Goal: Information Seeking & Learning: Understand process/instructions

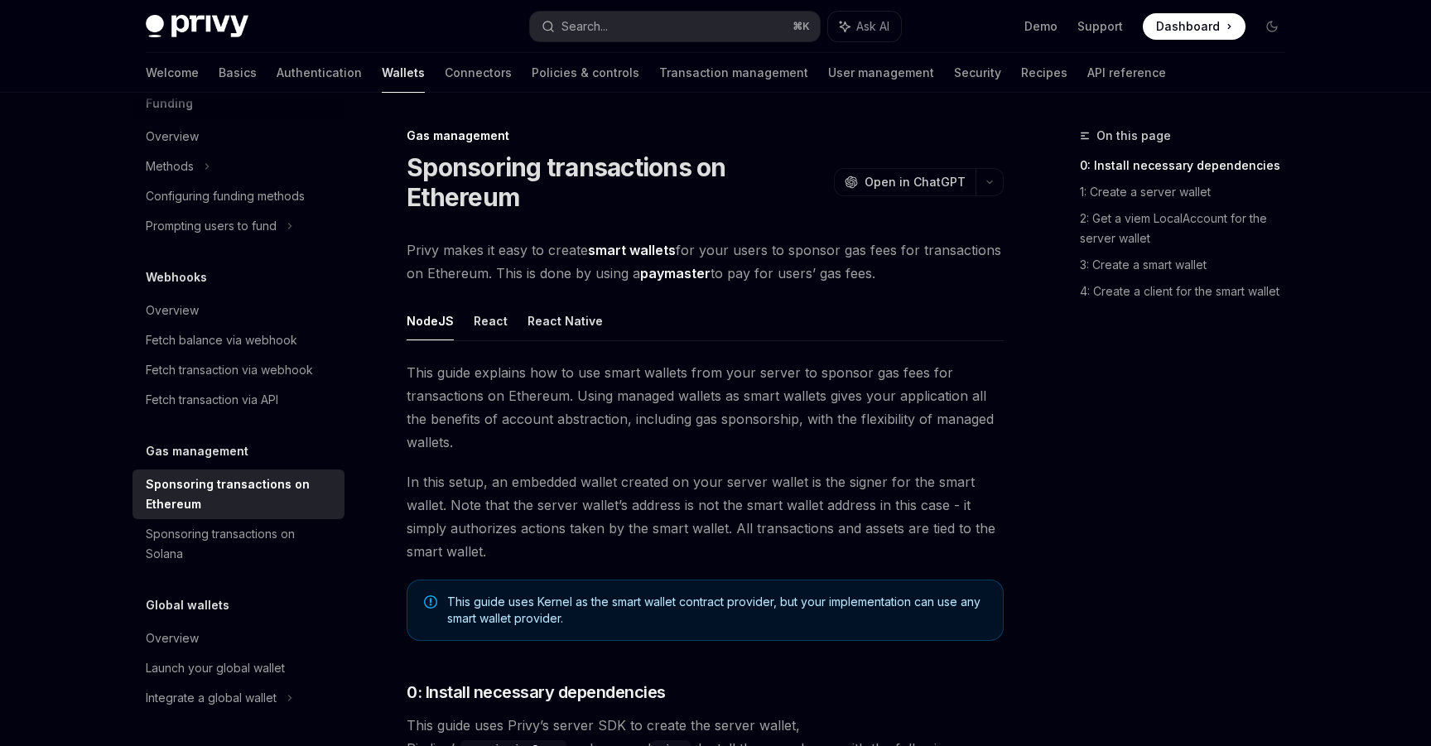
scroll to position [113, 0]
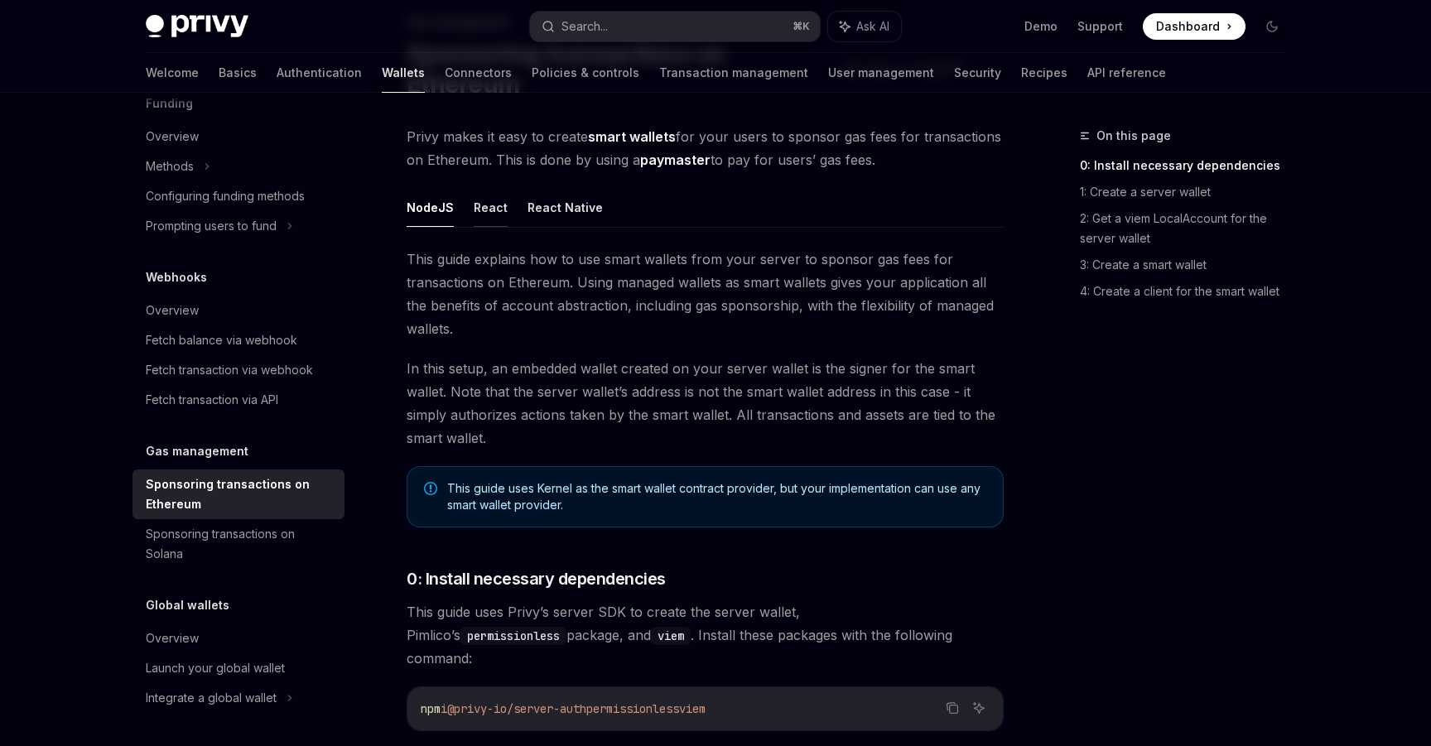
click at [490, 208] on button "React" at bounding box center [491, 207] width 34 height 39
type textarea "*"
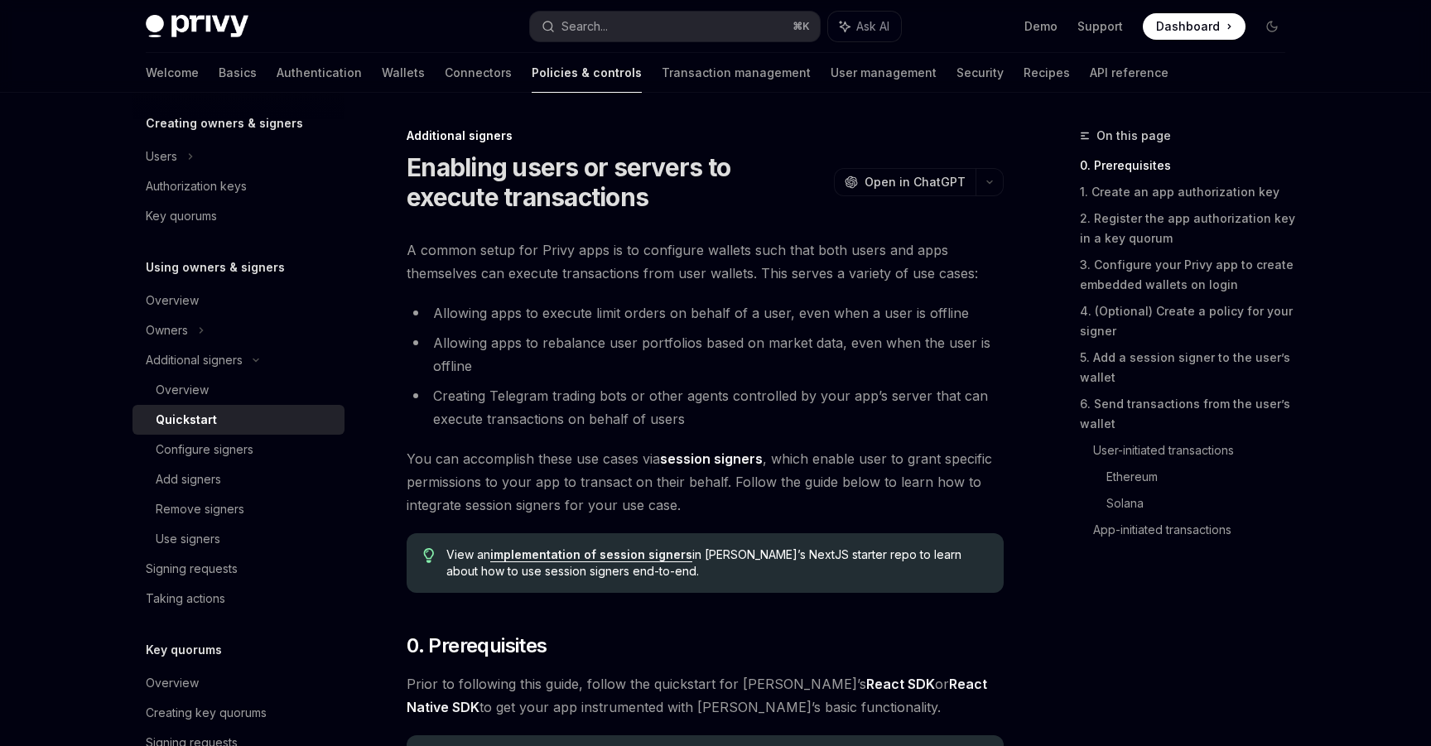
click at [1189, 15] on span at bounding box center [1194, 26] width 103 height 27
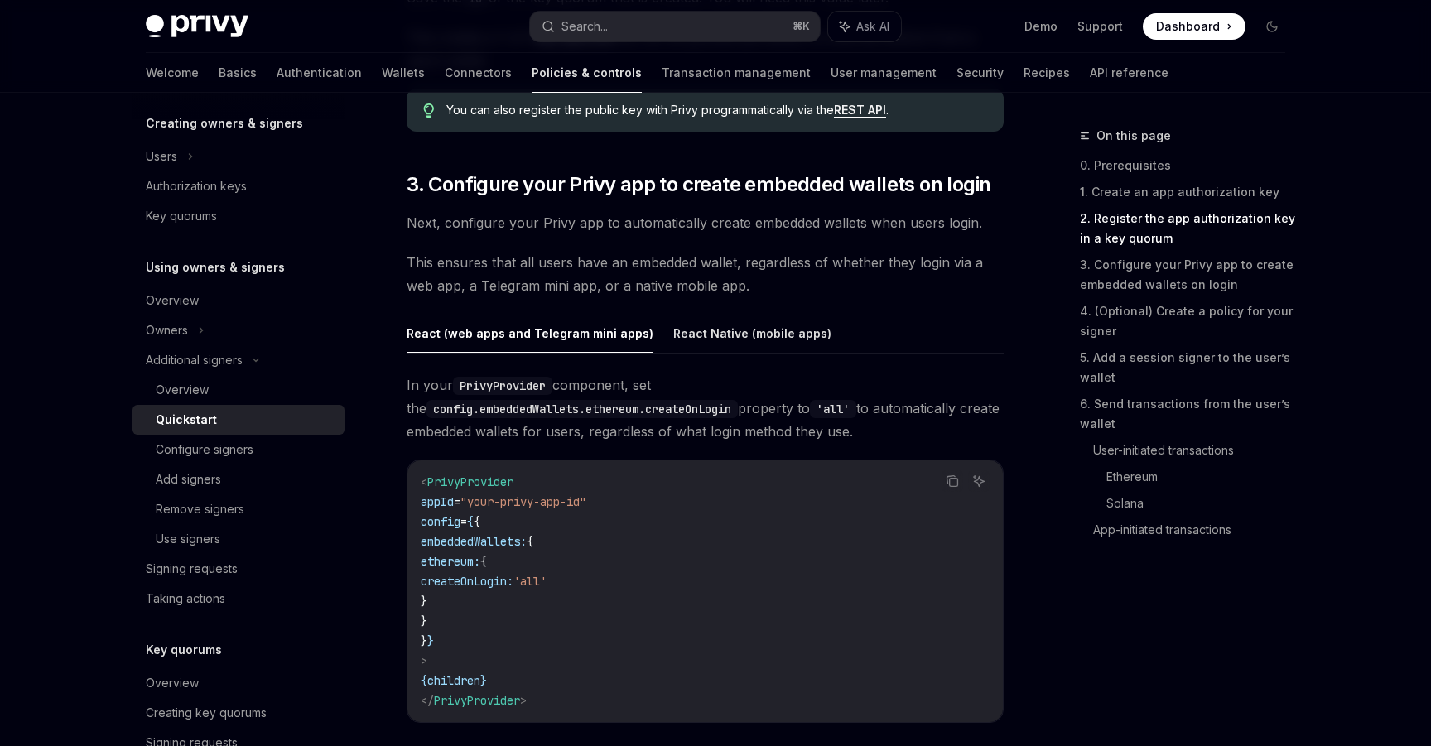
scroll to position [1594, 0]
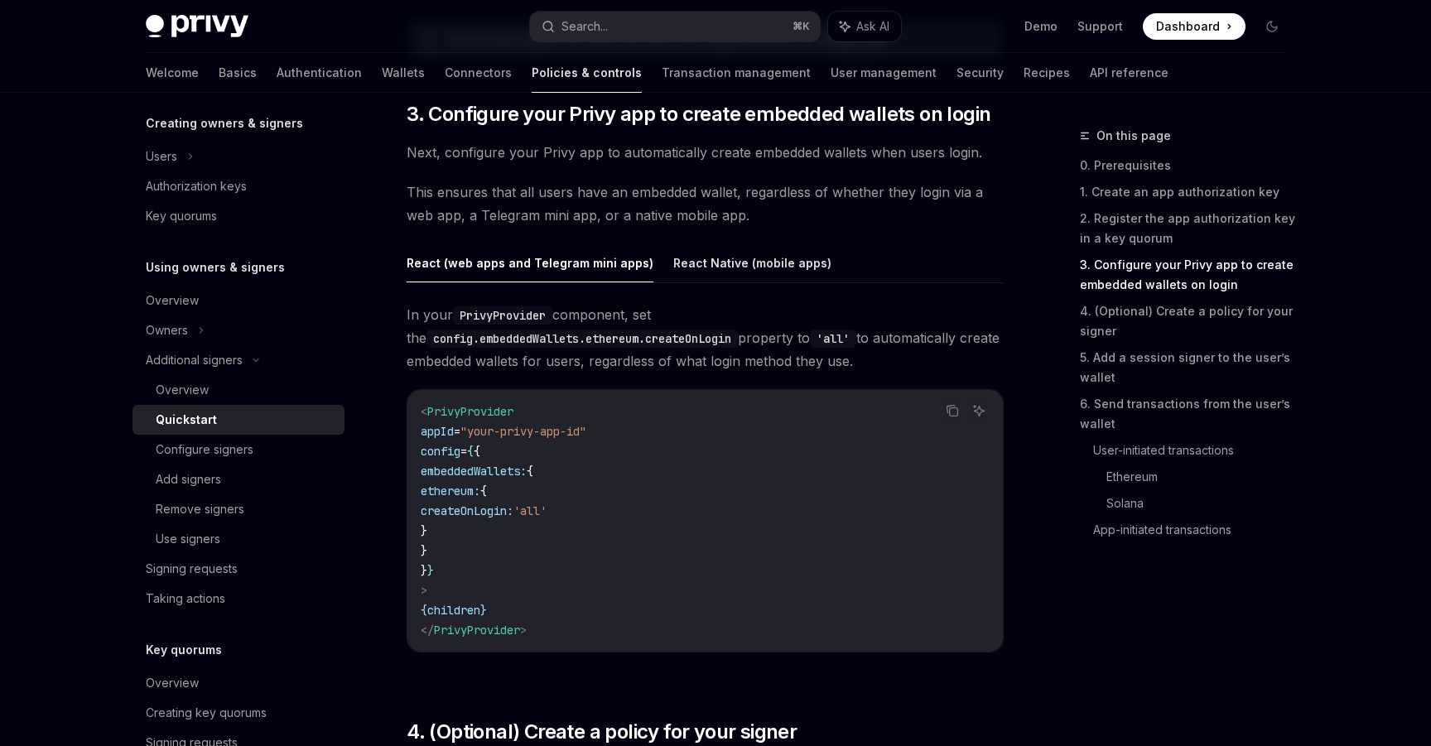
click at [746, 457] on code "< PrivyProvider appId = "your-privy-app-id" config = { { embeddedWallets: { eth…" at bounding box center [705, 521] width 569 height 239
drag, startPoint x: 419, startPoint y: 412, endPoint x: 455, endPoint y: 422, distance: 37.2
click at [455, 422] on div "< PrivyProvider appId = "your-privy-app-id" config = { { embeddedWallets: { eth…" at bounding box center [706, 521] width 596 height 262
click at [433, 462] on code "< PrivyProvider appId = "your-privy-app-id" config = { { embeddedWallets: { eth…" at bounding box center [705, 521] width 569 height 239
drag, startPoint x: 435, startPoint y: 412, endPoint x: 594, endPoint y: 412, distance: 159.0
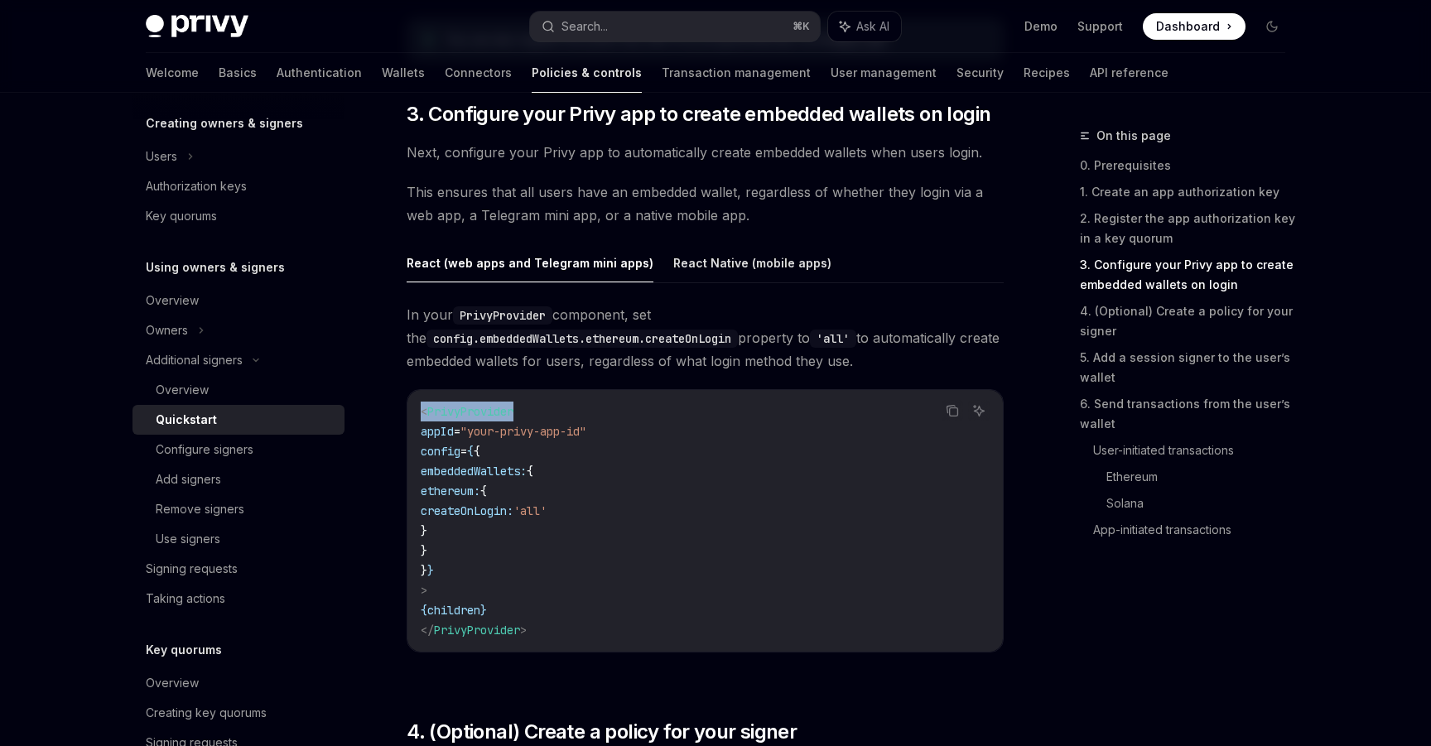
click at [594, 412] on code "< PrivyProvider appId = "your-privy-app-id" config = { { embeddedWallets: { eth…" at bounding box center [705, 521] width 569 height 239
copy span "< PrivyProvider"
click at [585, 526] on code "< PrivyProvider appId = "your-privy-app-id" config = { { embeddedWallets: { eth…" at bounding box center [705, 521] width 569 height 239
click at [647, 622] on code "< PrivyProvider appId = "your-privy-app-id" config = { { embeddedWallets: { eth…" at bounding box center [705, 521] width 569 height 239
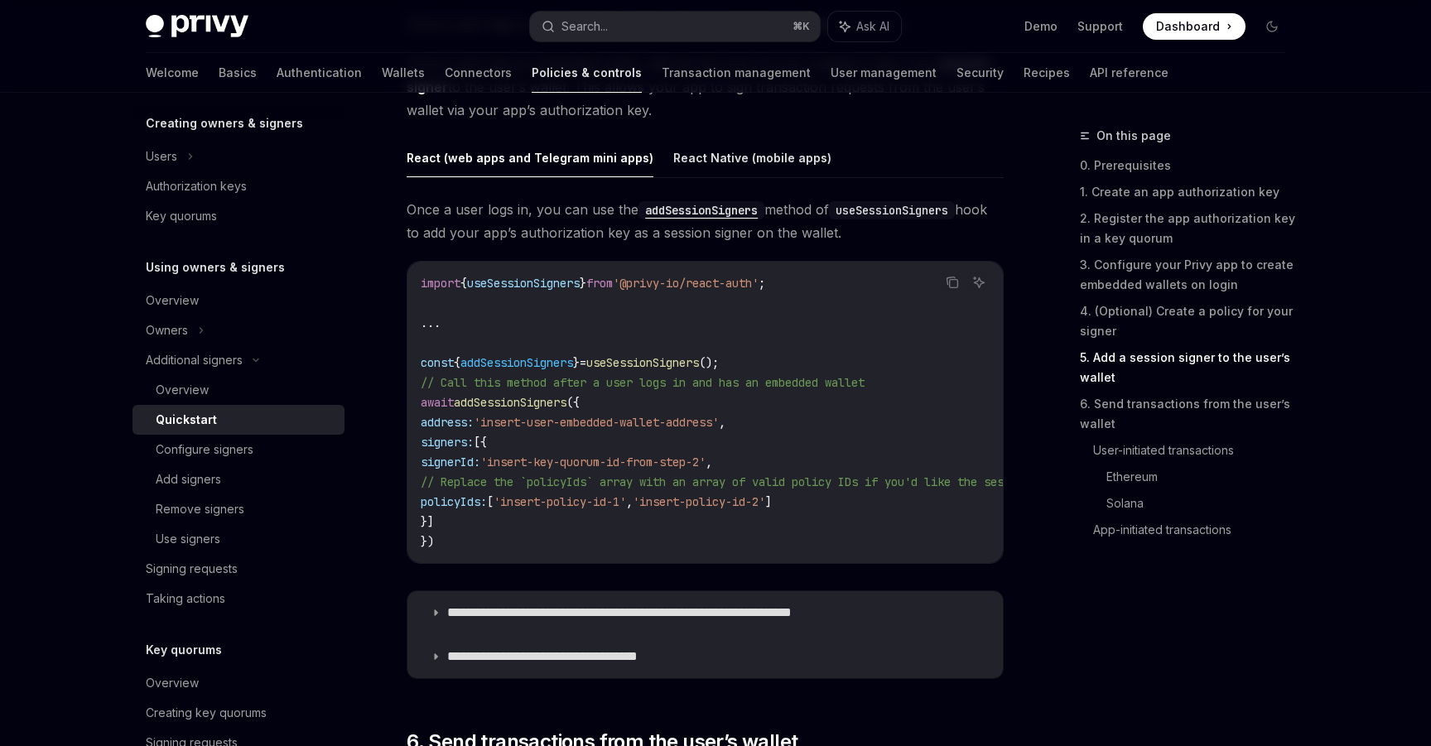
scroll to position [2690, 0]
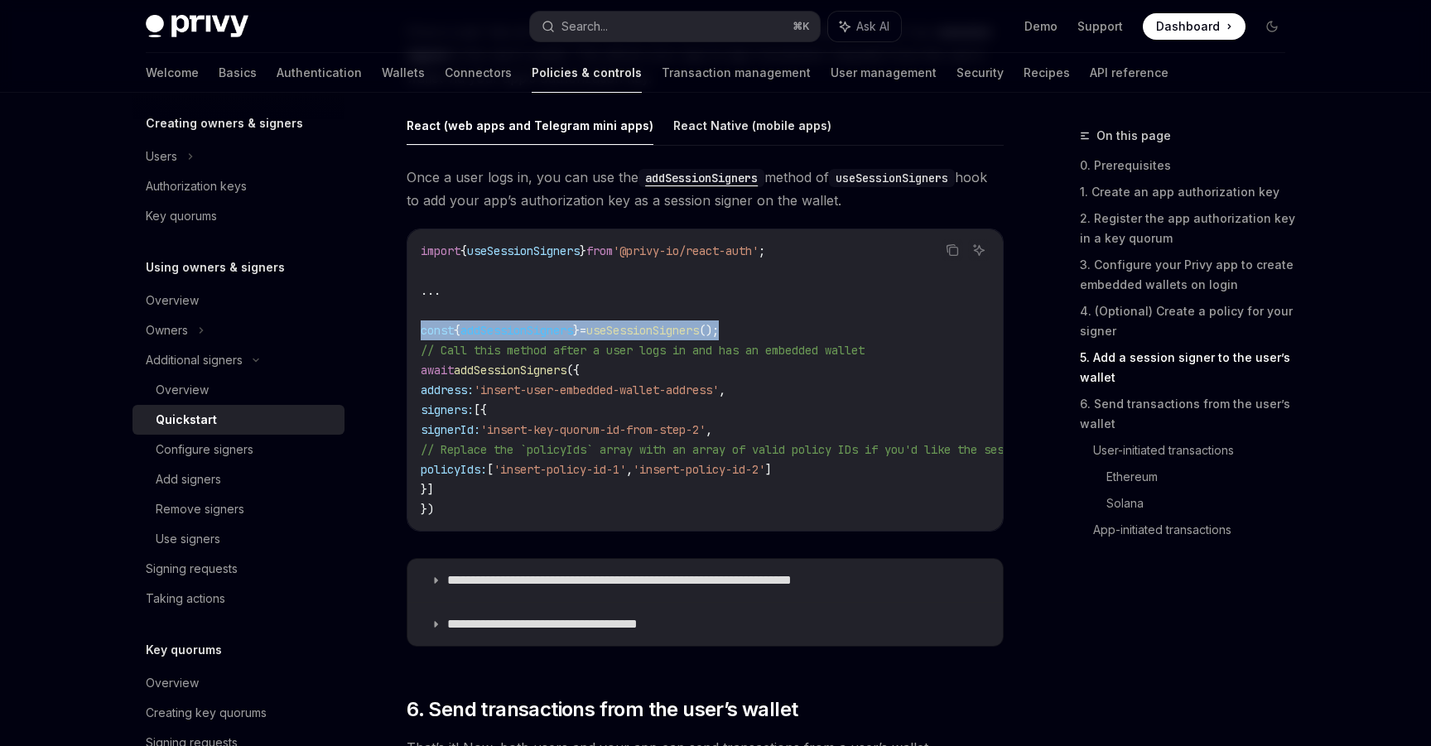
drag, startPoint x: 761, startPoint y: 329, endPoint x: 421, endPoint y: 329, distance: 340.4
click at [421, 329] on code "import { useSessionSigners } from '@privy-io/react-auth' ; ... const { addSessi…" at bounding box center [1302, 380] width 1763 height 278
copy span "const { addSessionSigners } = useSessionSigners ();"
click at [586, 323] on span "=" at bounding box center [583, 330] width 7 height 15
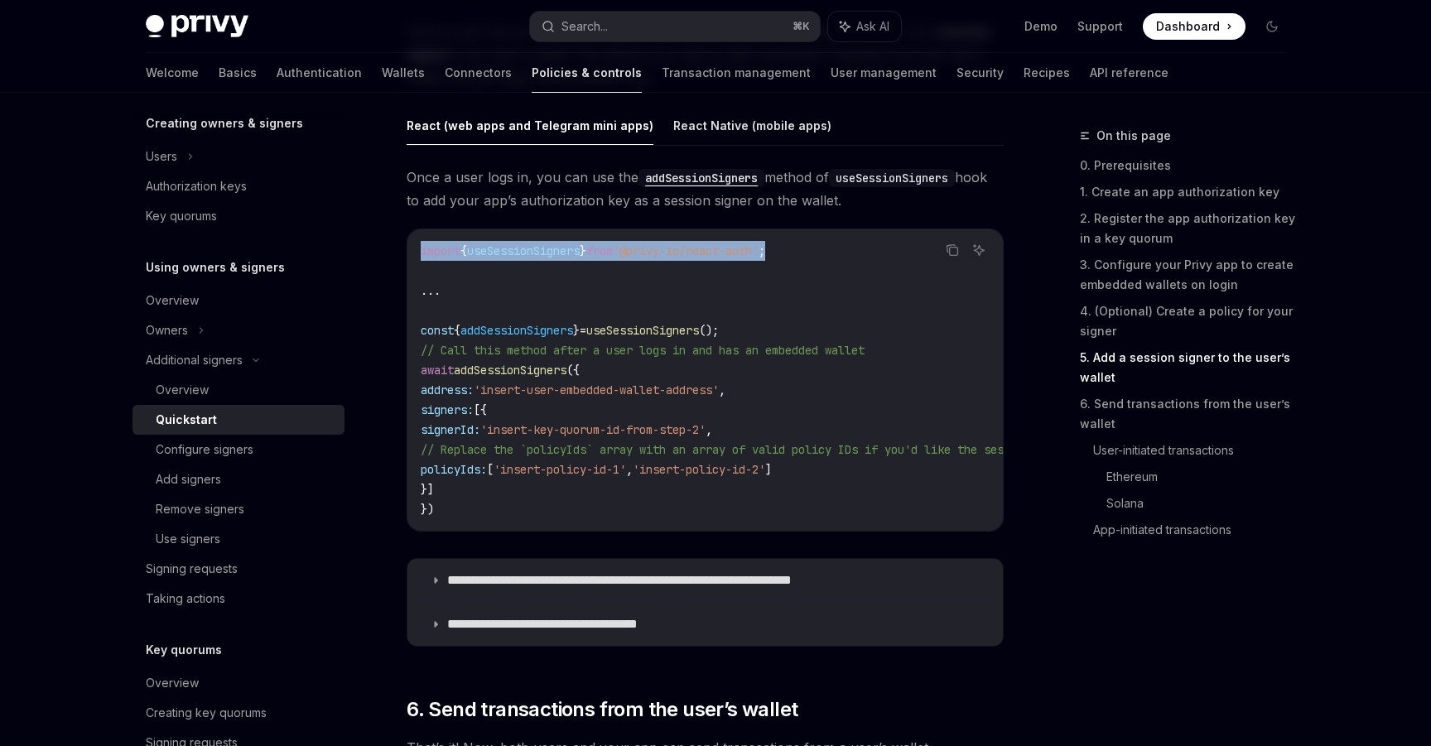
drag, startPoint x: 813, startPoint y: 256, endPoint x: 384, endPoint y: 256, distance: 428.2
copy span "import { useSessionSigners } from '@privy-io/react-auth' ;"
click at [668, 311] on code "import { useSessionSigners } from '@privy-io/react-auth' ; ... const { addSessi…" at bounding box center [1302, 380] width 1763 height 278
click at [777, 329] on code "import { useSessionSigners } from '@privy-io/react-auth' ; ... const { addSessi…" at bounding box center [1302, 380] width 1763 height 278
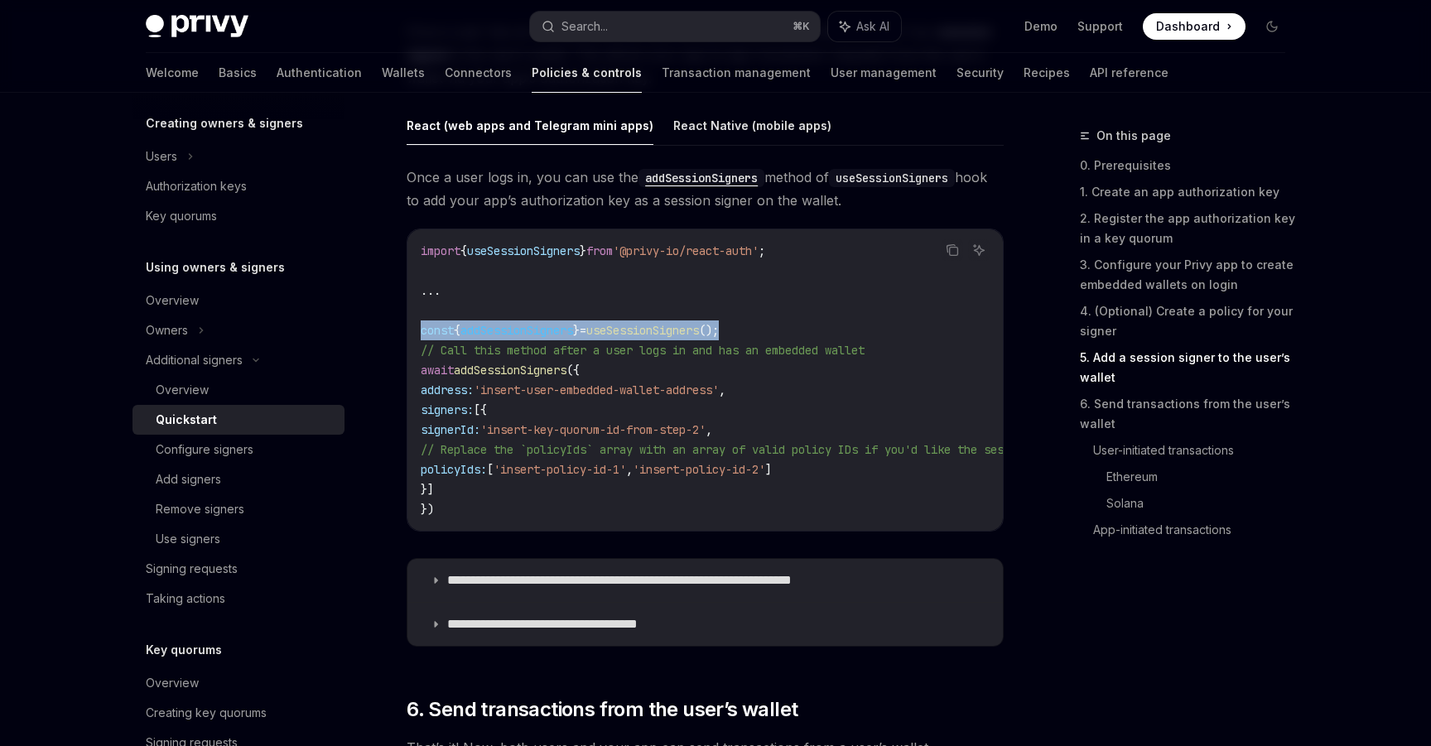
drag, startPoint x: 766, startPoint y: 328, endPoint x: 422, endPoint y: 330, distance: 343.8
click at [422, 330] on code "import { useSessionSigners } from '@privy-io/react-auth' ; ... const { addSessi…" at bounding box center [1302, 380] width 1763 height 278
copy span "const { addSessionSigners } = useSessionSigners ();"
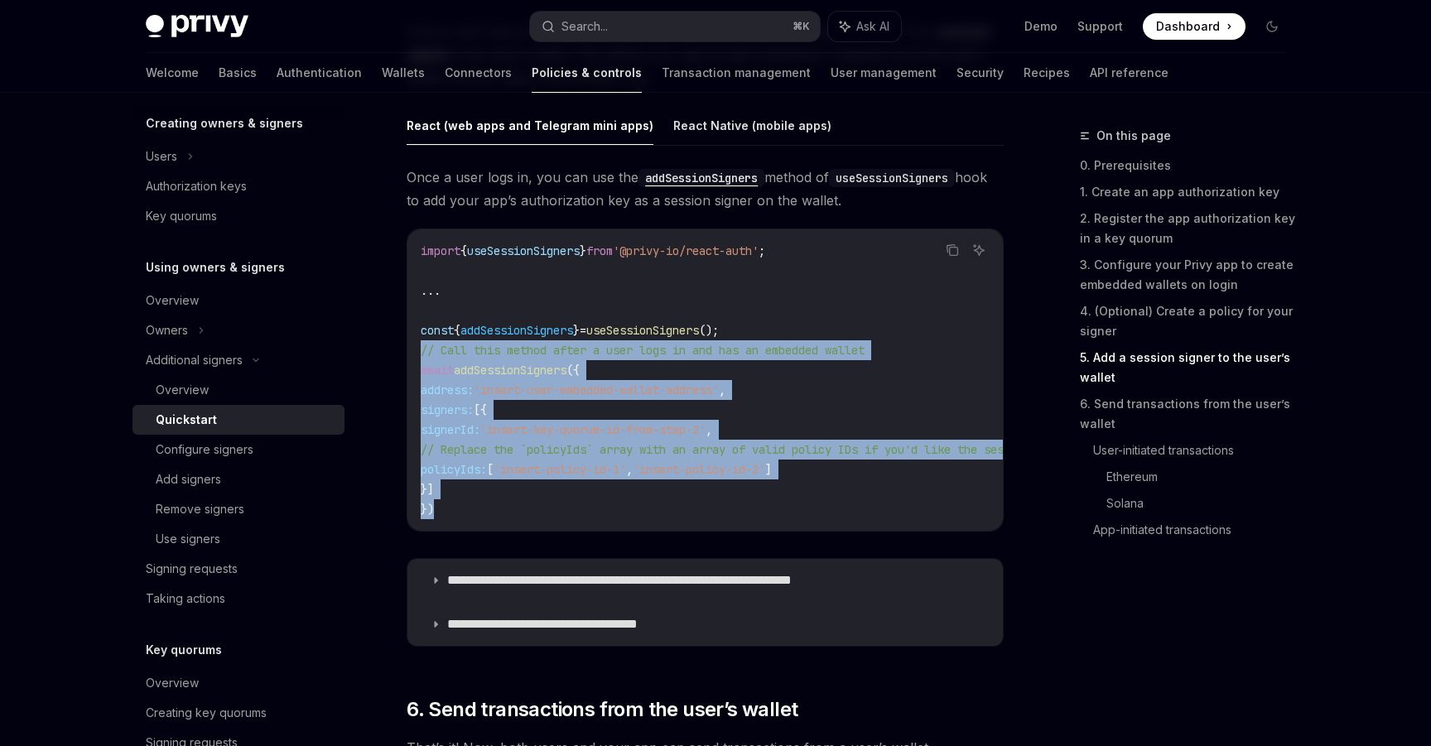
drag, startPoint x: 437, startPoint y: 513, endPoint x: 414, endPoint y: 354, distance: 160.7
click at [414, 354] on div "import { useSessionSigners } from '@privy-io/react-auth' ; ... const { addSessi…" at bounding box center [706, 379] width 596 height 301
copy code "// Call this method after a user logs in and has an embedded wallet await addSe…"
click at [606, 496] on code "import { useSessionSigners } from '@privy-io/react-auth' ; ... const { addSessi…" at bounding box center [1302, 380] width 1763 height 278
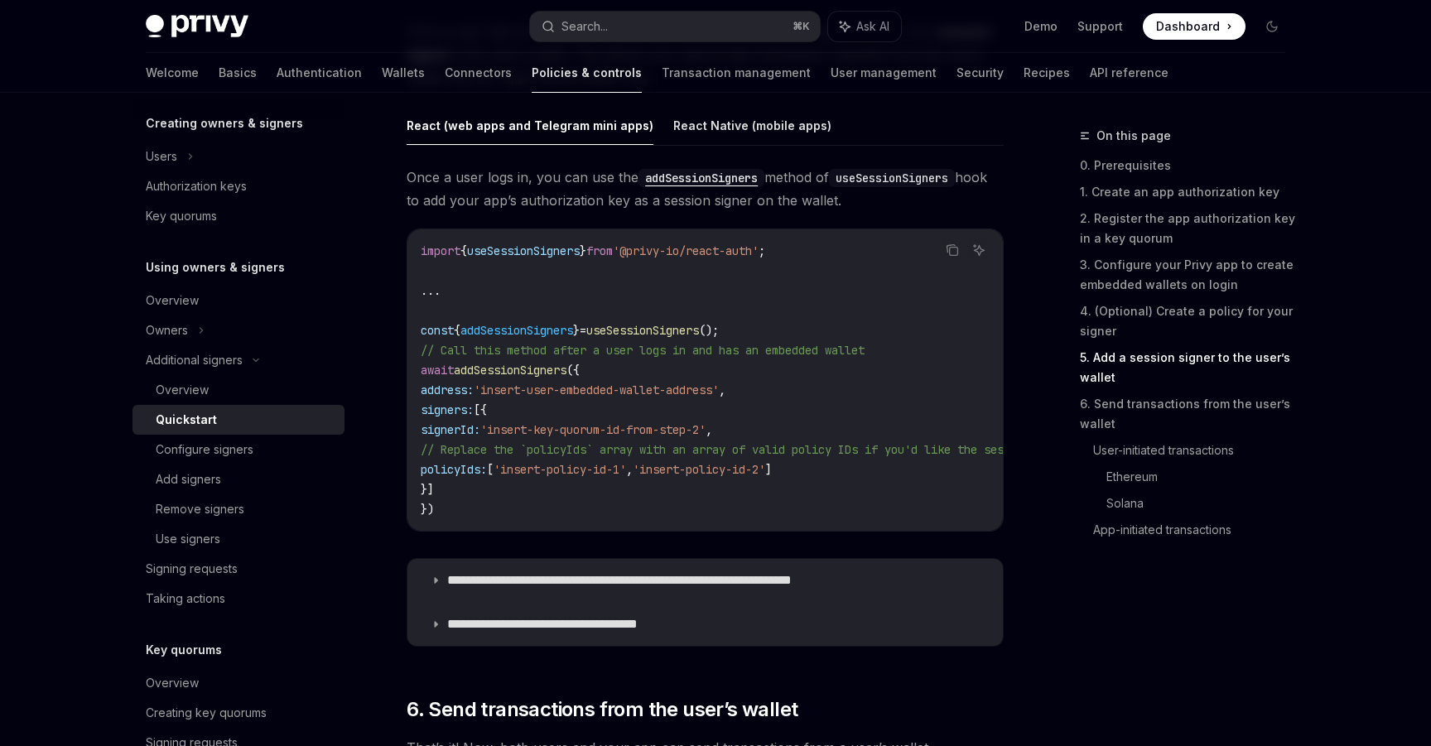
scroll to position [2877, 0]
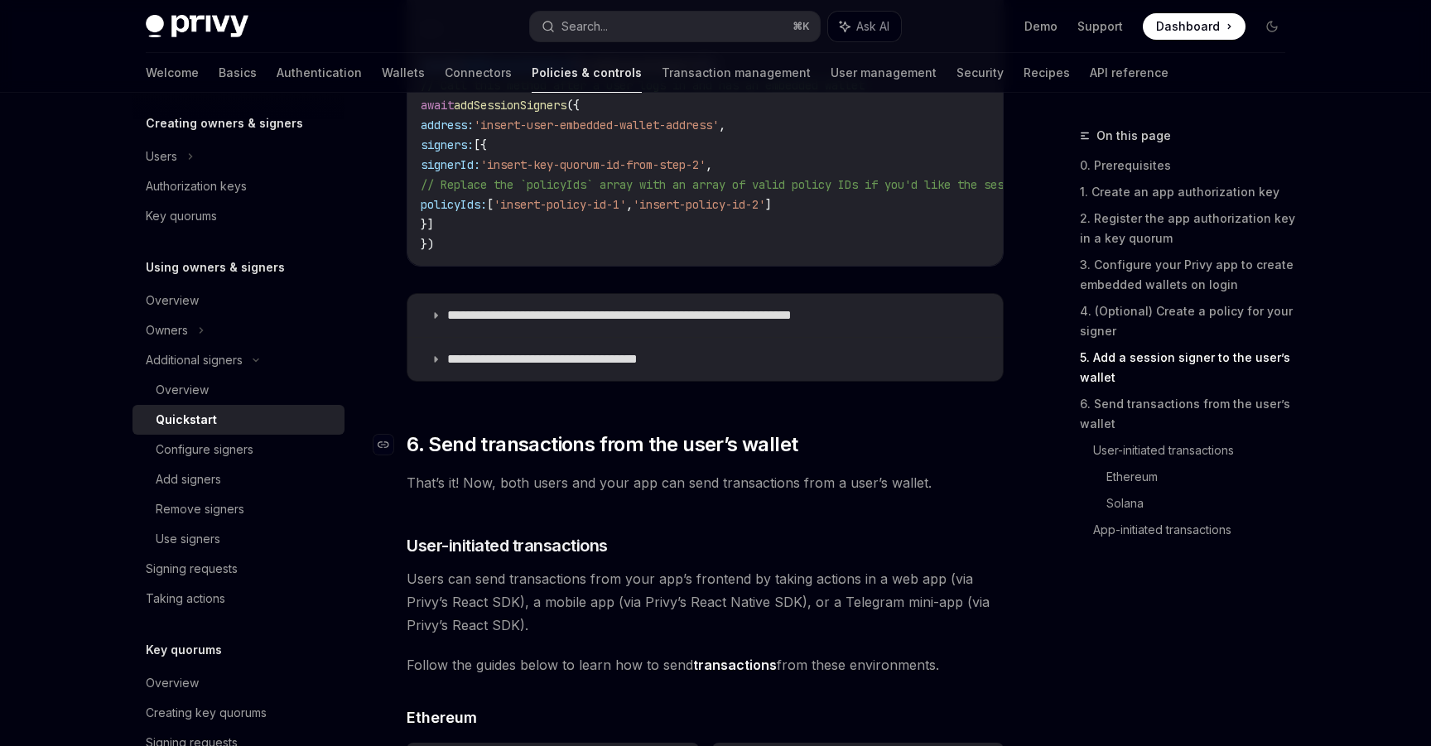
click at [655, 449] on span "6. Send transactions from the user’s wallet" at bounding box center [602, 445] width 391 height 27
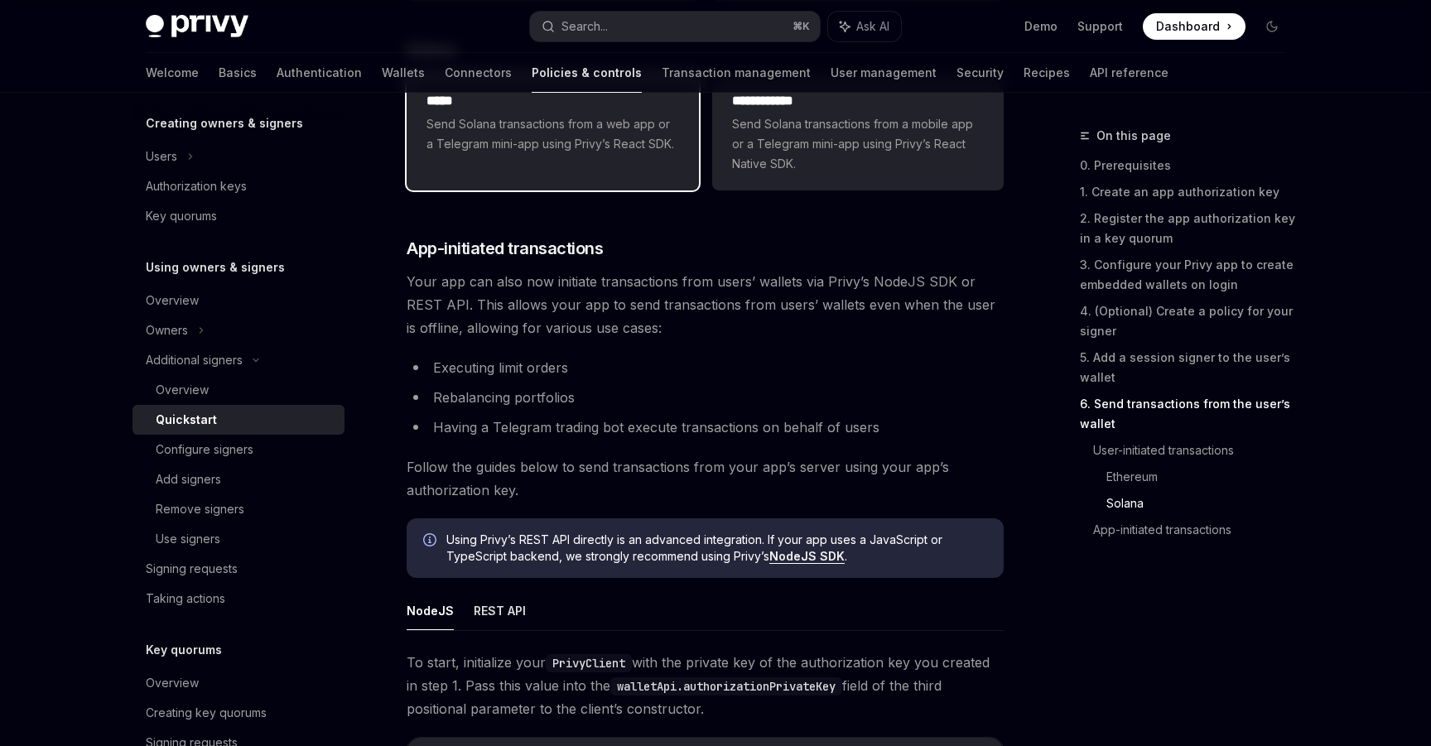
scroll to position [3881, 0]
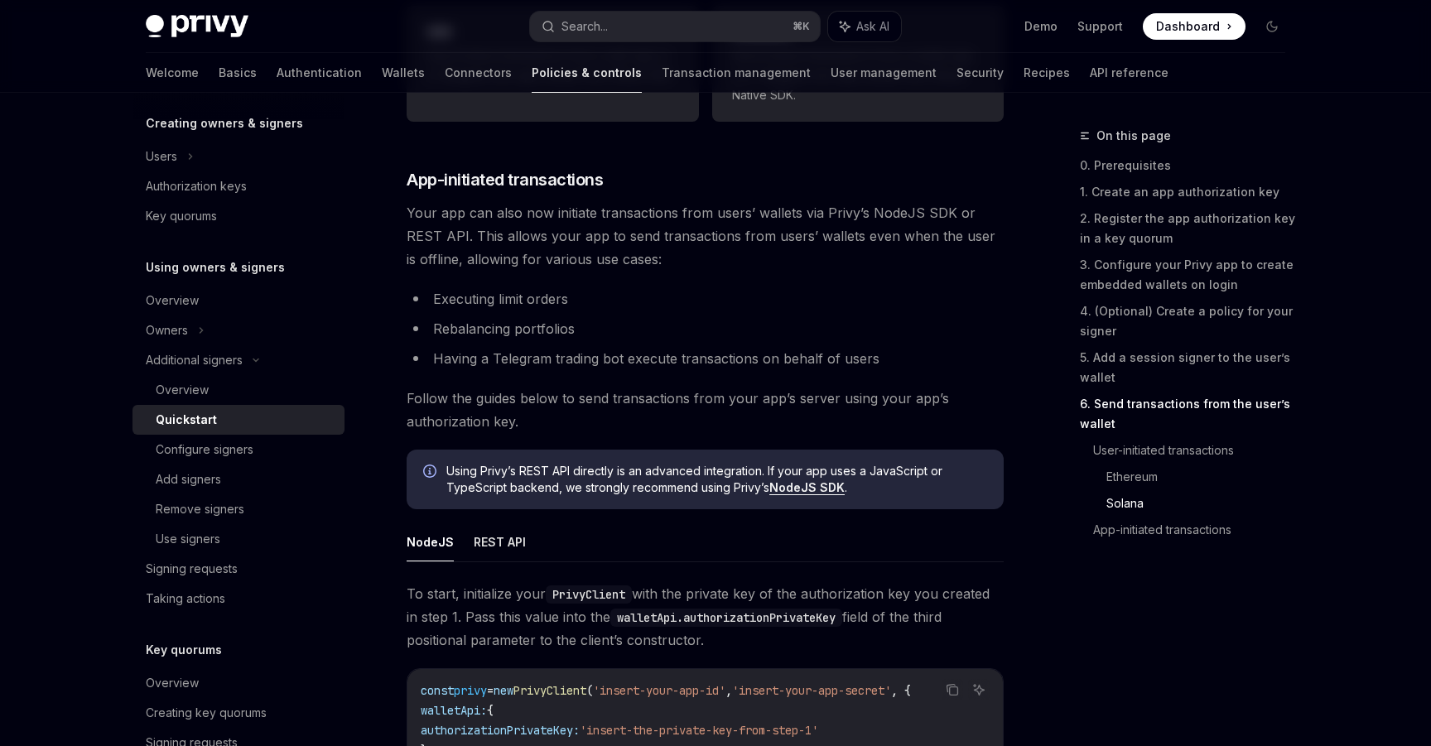
click at [523, 412] on span "Follow the guides below to send transactions from your app’s server using your …" at bounding box center [705, 410] width 597 height 46
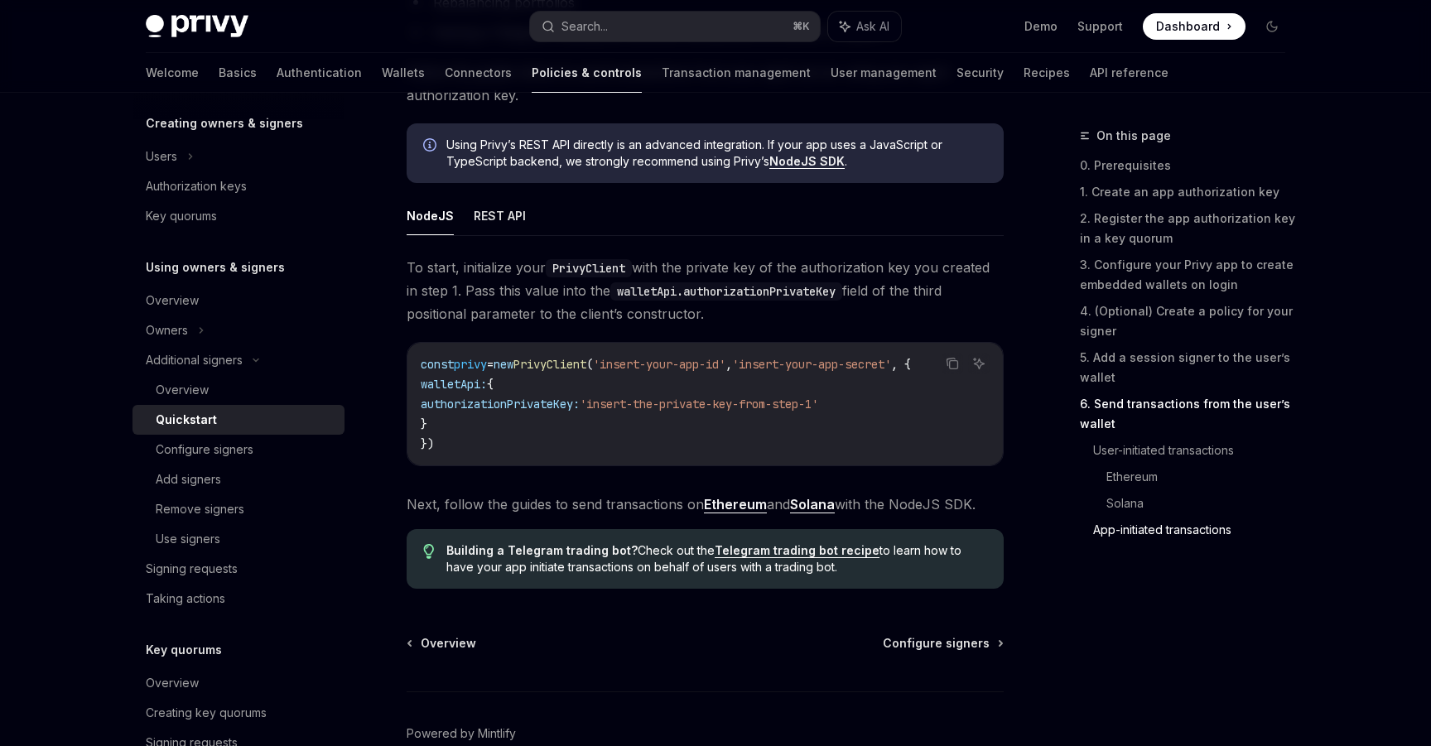
scroll to position [4209, 0]
click at [649, 324] on span "To start, initialize your PrivyClient with the private key of the authorization…" at bounding box center [705, 289] width 597 height 70
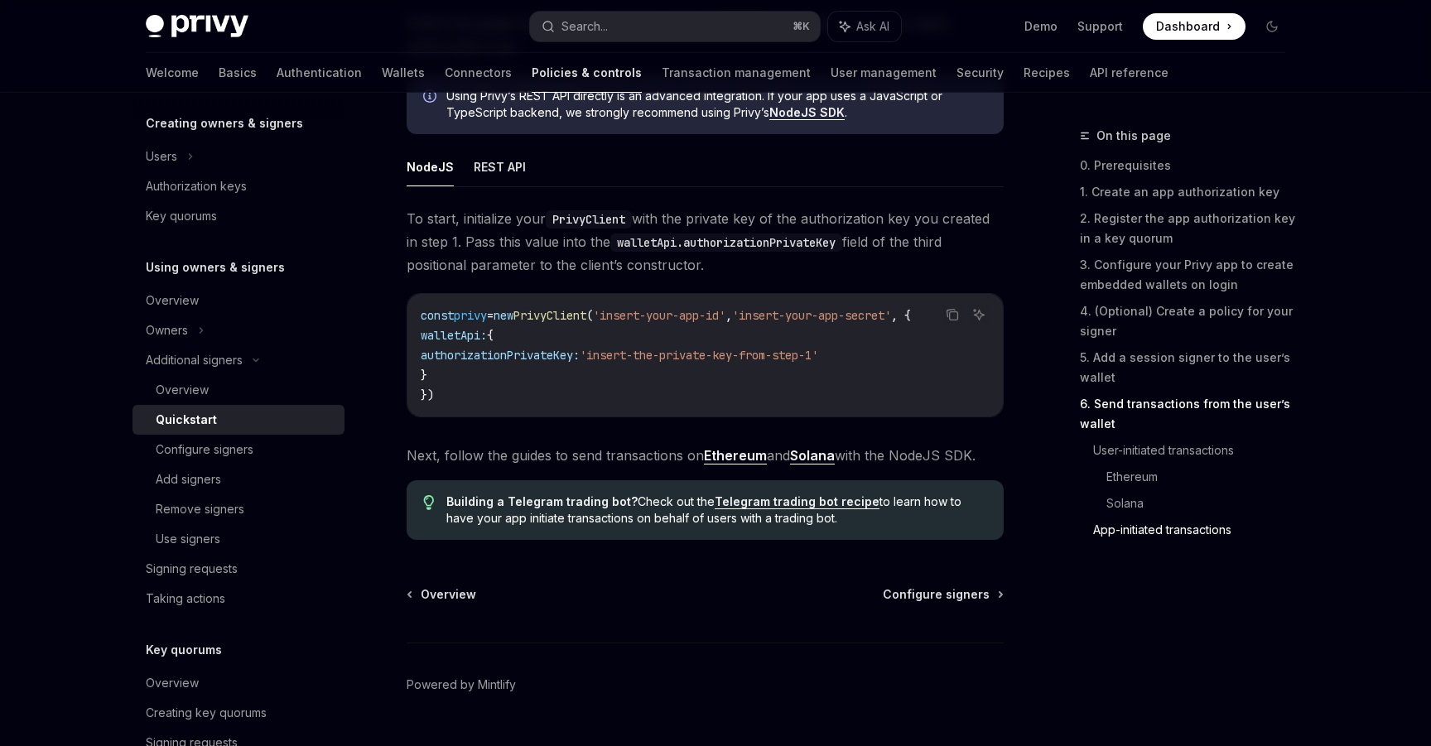
scroll to position [4264, 0]
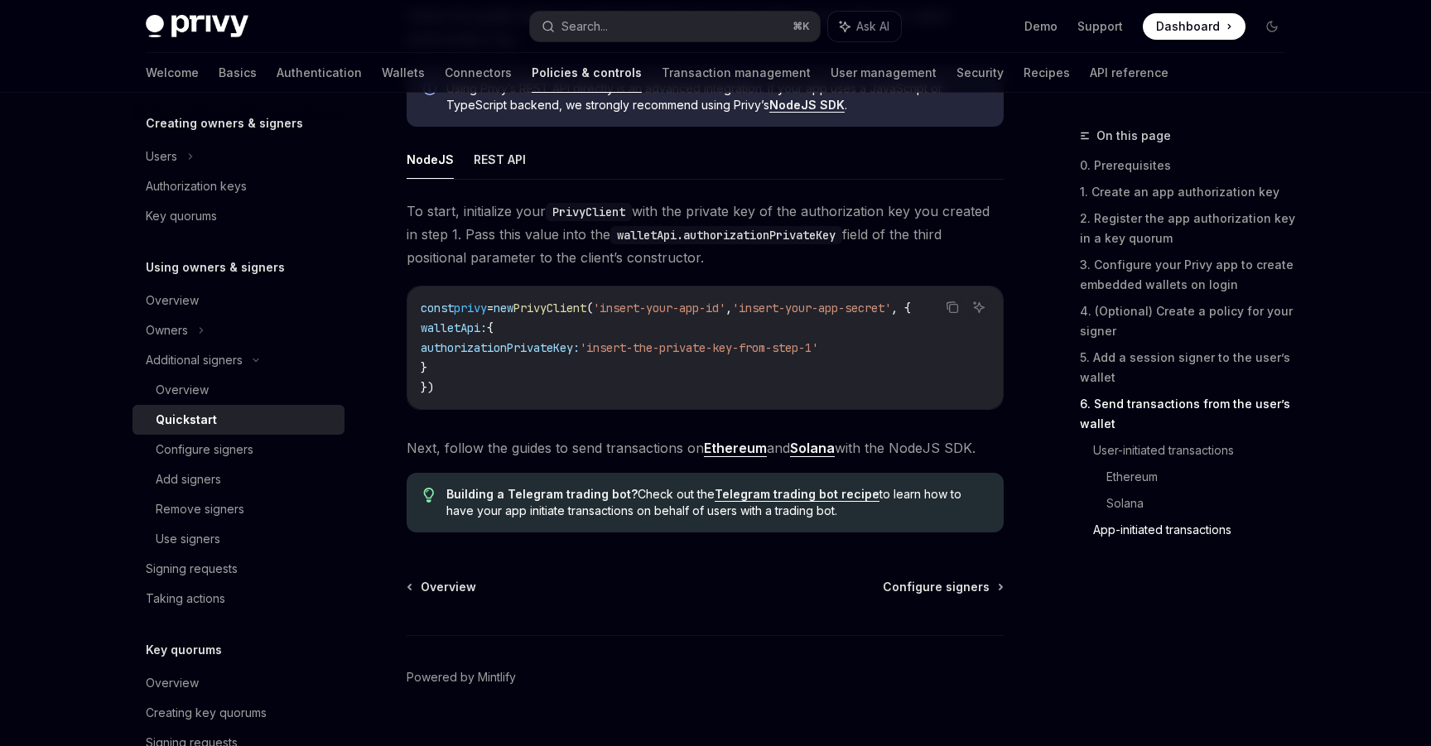
click at [610, 460] on span "Next, follow the guides to send transactions on Ethereum and [PERSON_NAME] with…" at bounding box center [705, 448] width 597 height 23
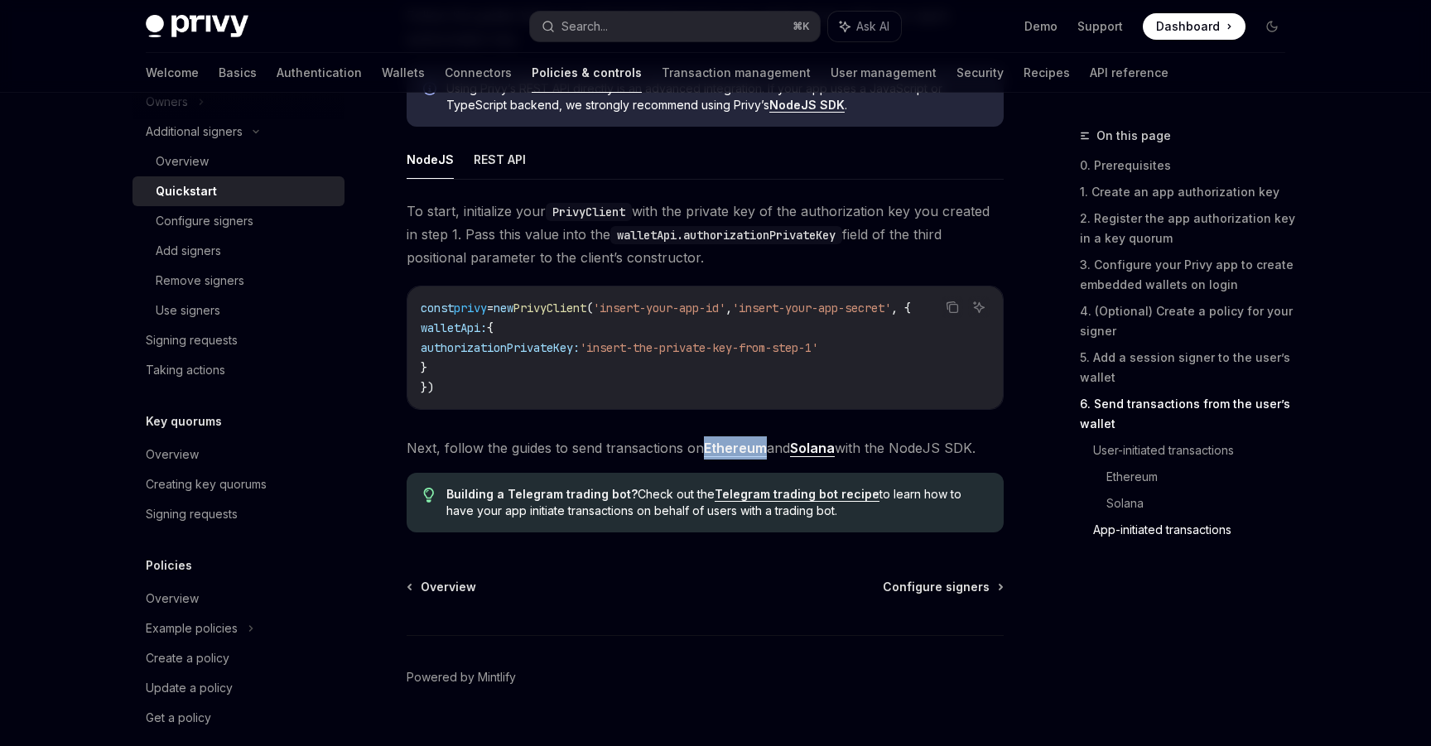
scroll to position [599, 0]
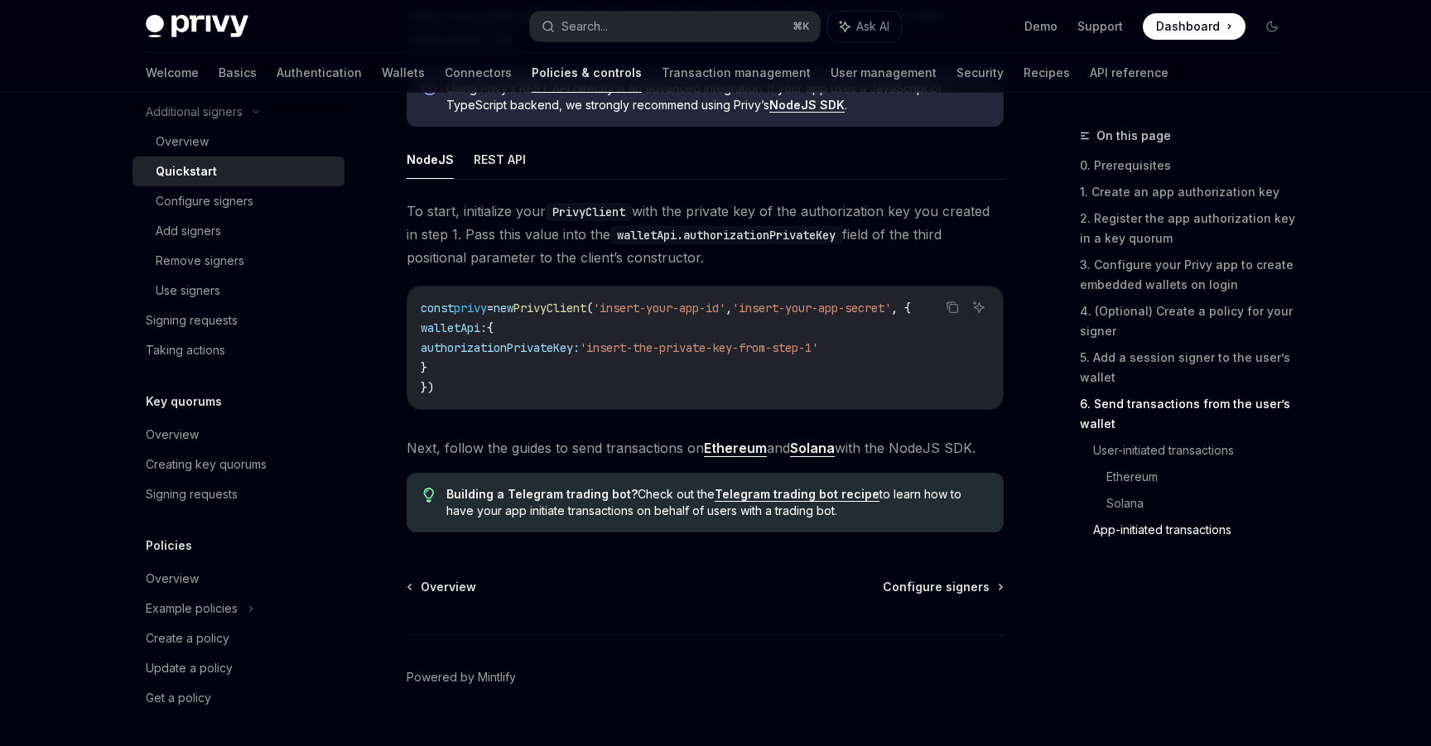
click at [584, 10] on div "Privy Docs home page Search... ⌘ K Ask AI Demo Support Dashboard Dashboard Sear…" at bounding box center [716, 26] width 1140 height 53
click at [584, 19] on div "Search..." at bounding box center [585, 27] width 46 height 20
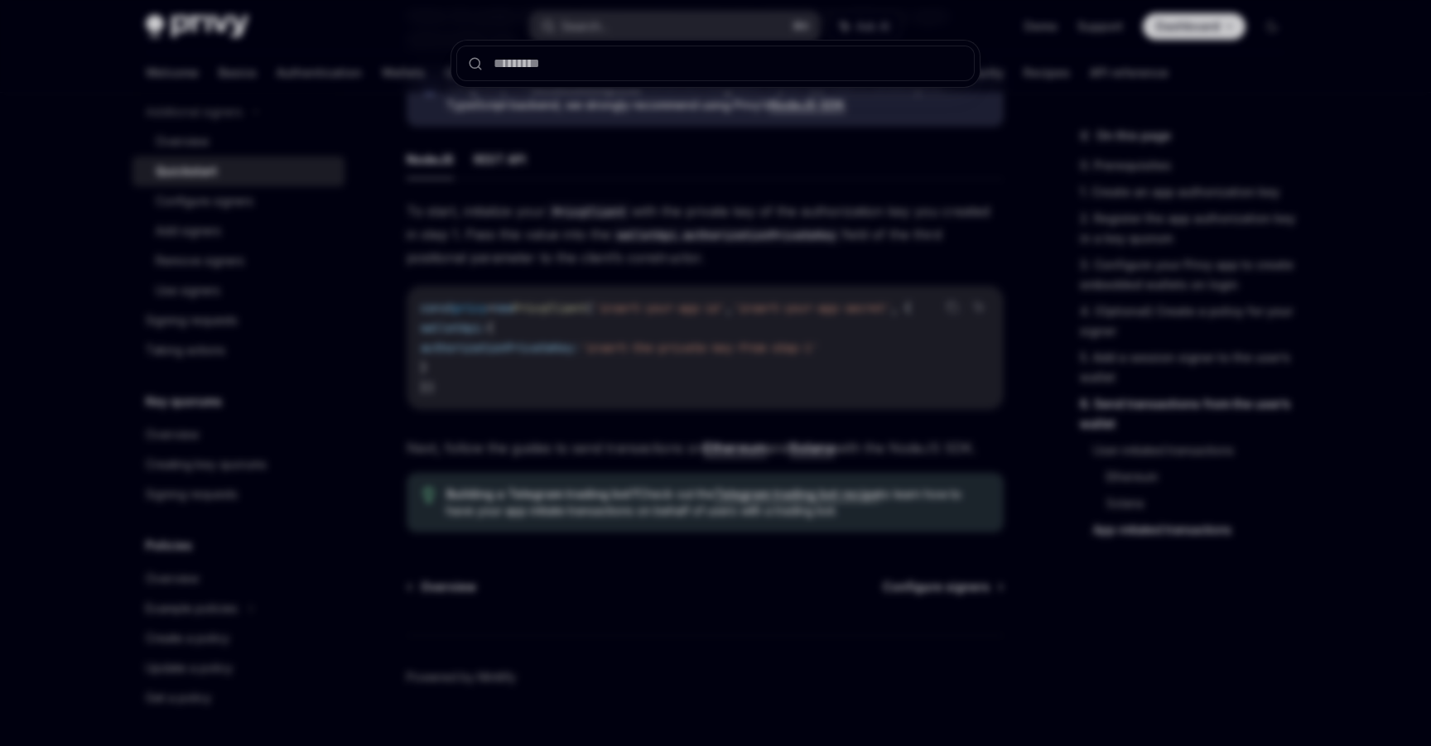
type input "**********"
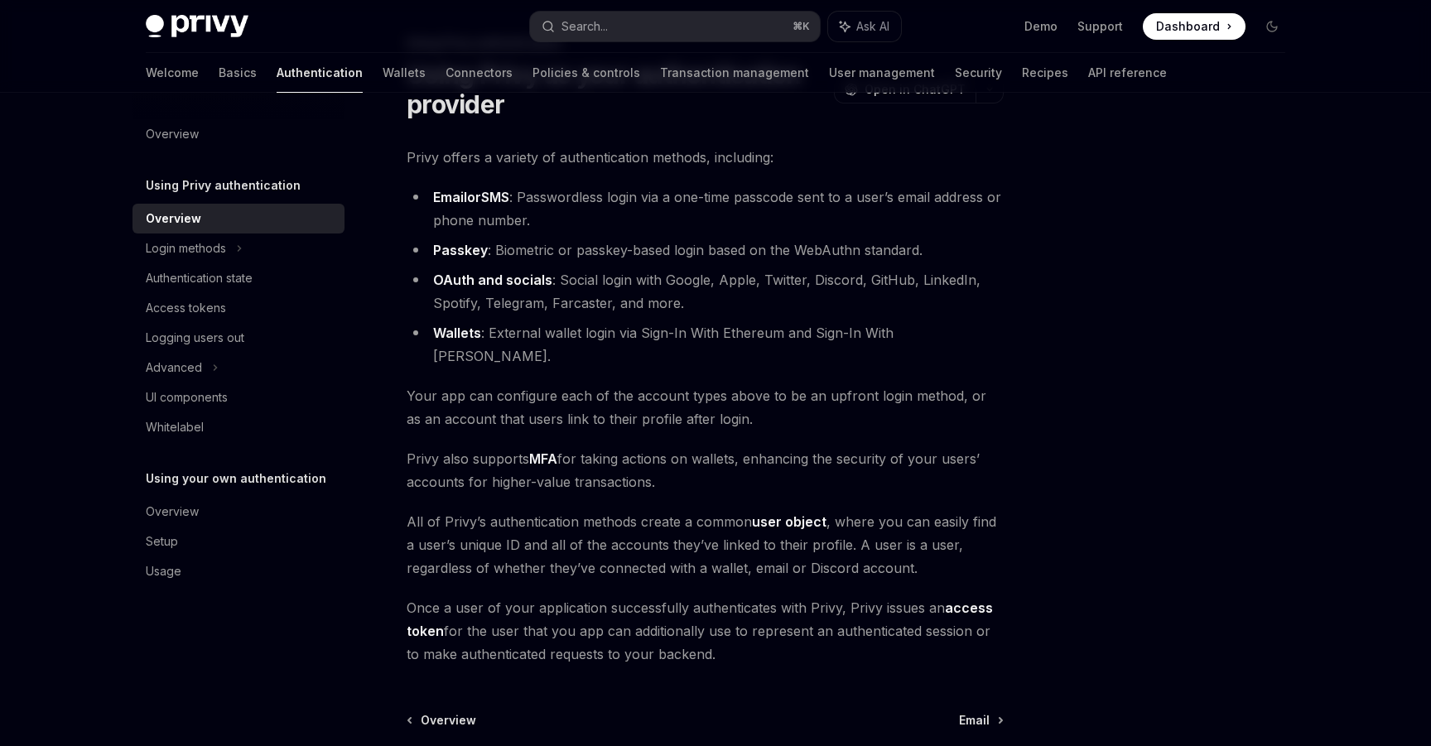
click at [830, 596] on span "Once a user of your application successfully authenticates with Privy, Privy is…" at bounding box center [705, 631] width 597 height 70
click at [432, 612] on link "access token" at bounding box center [700, 620] width 586 height 41
type textarea "*"
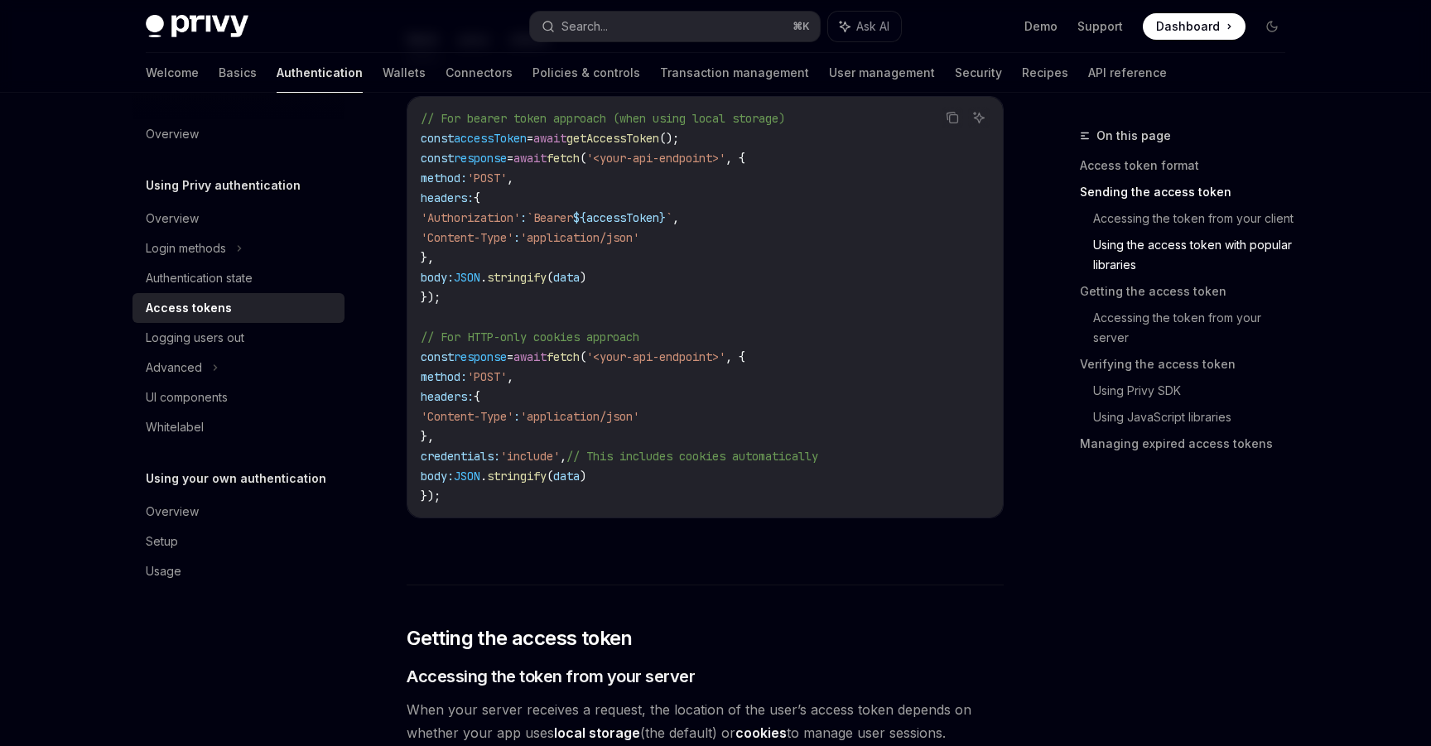
scroll to position [1594, 0]
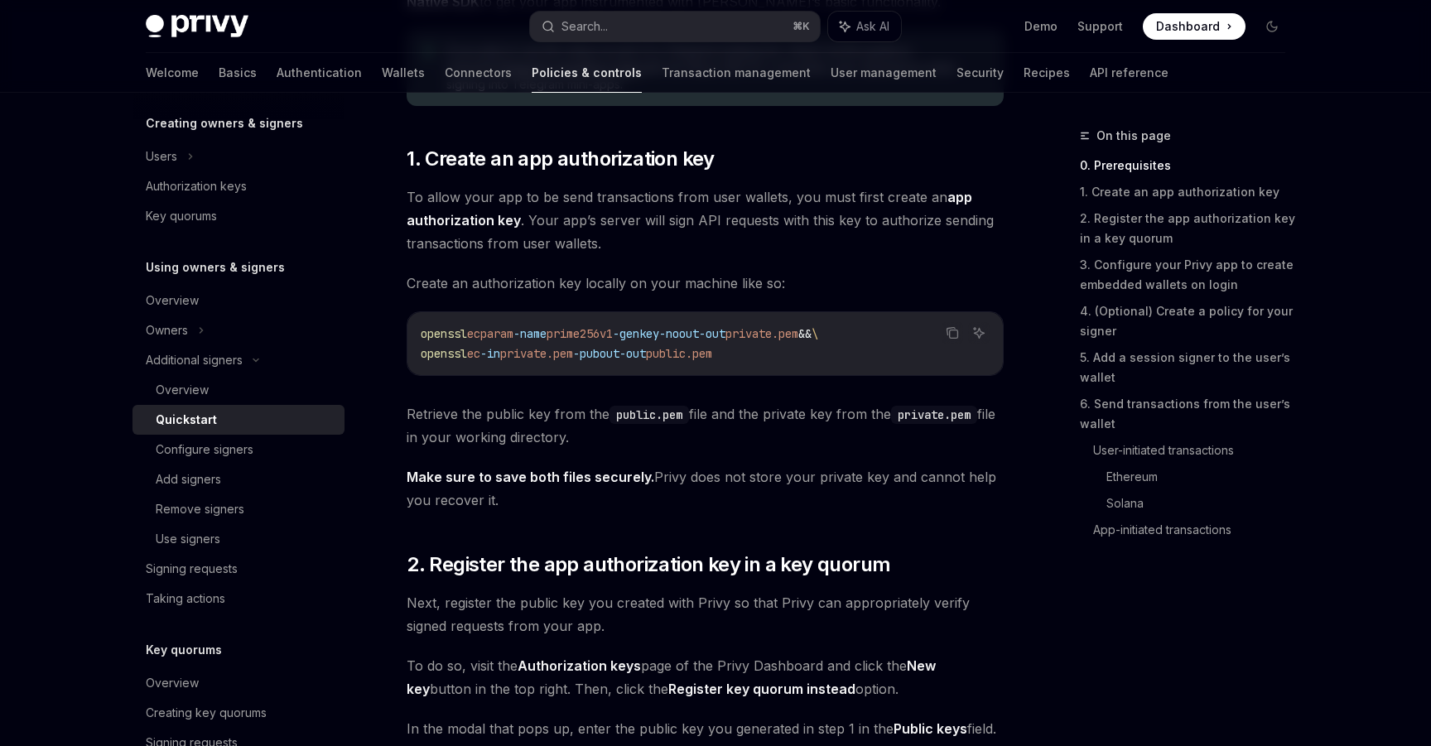
scroll to position [721, 0]
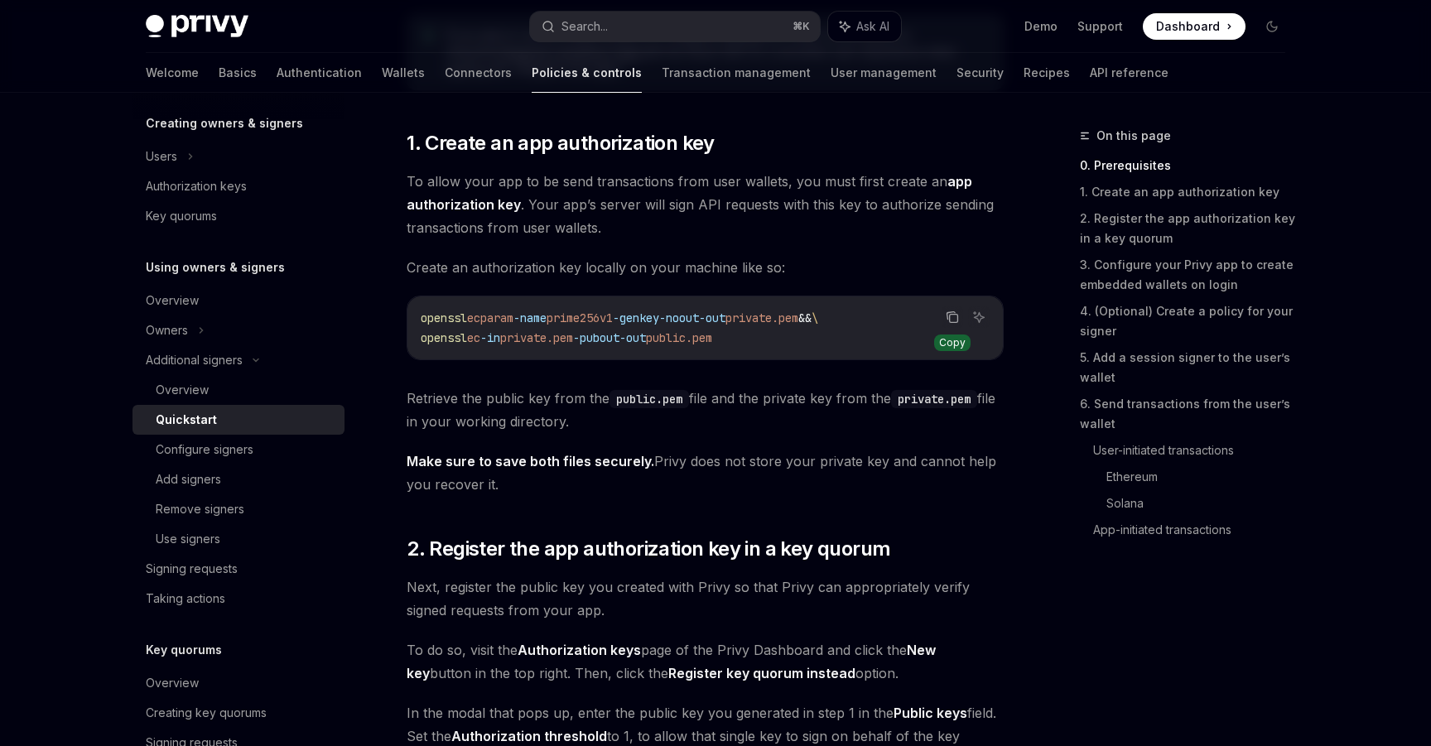
click at [951, 318] on icon "Copy the contents from the code block" at bounding box center [952, 317] width 13 height 13
click at [568, 400] on span "Retrieve the public key from the public.pem file and the private key from the p…" at bounding box center [705, 410] width 597 height 46
click at [559, 461] on strong "Make sure to save both files securely." at bounding box center [531, 461] width 248 height 17
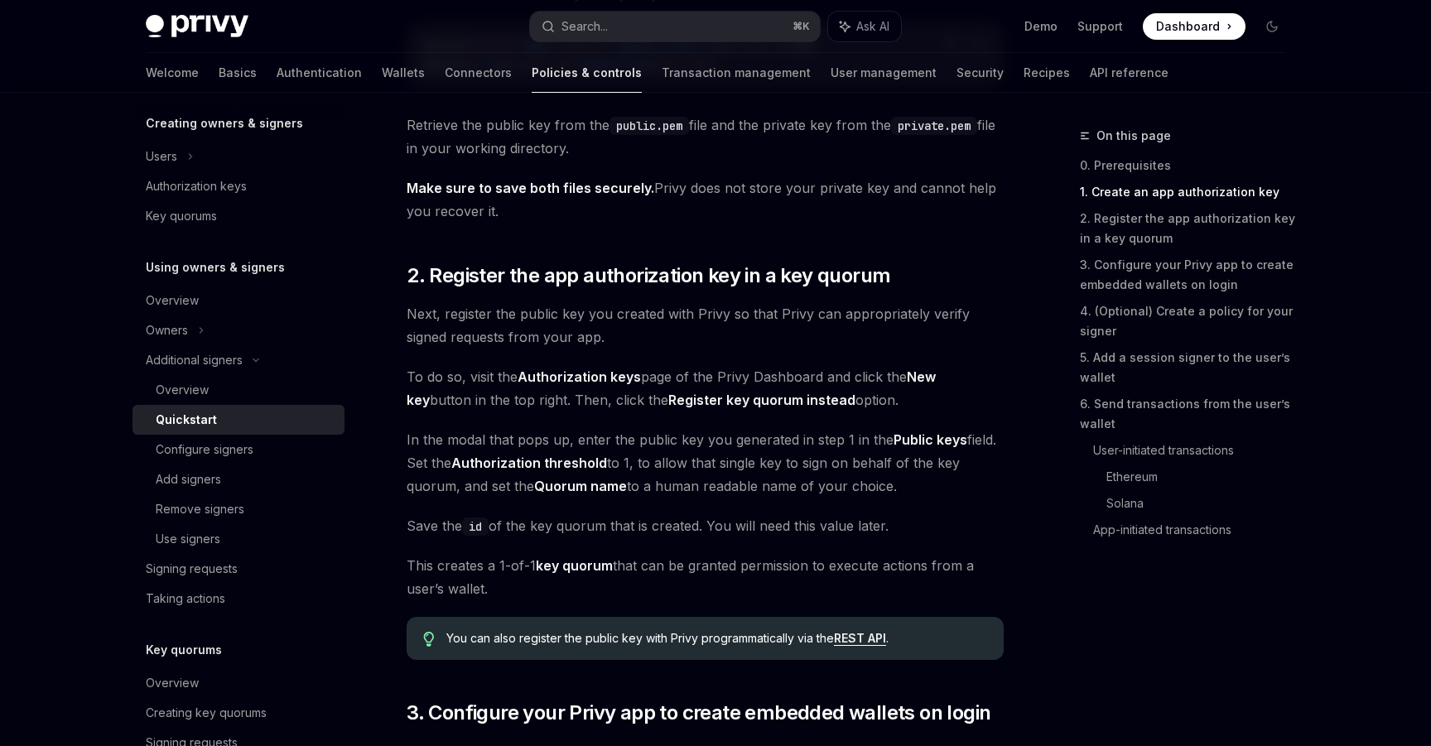
scroll to position [1051, 0]
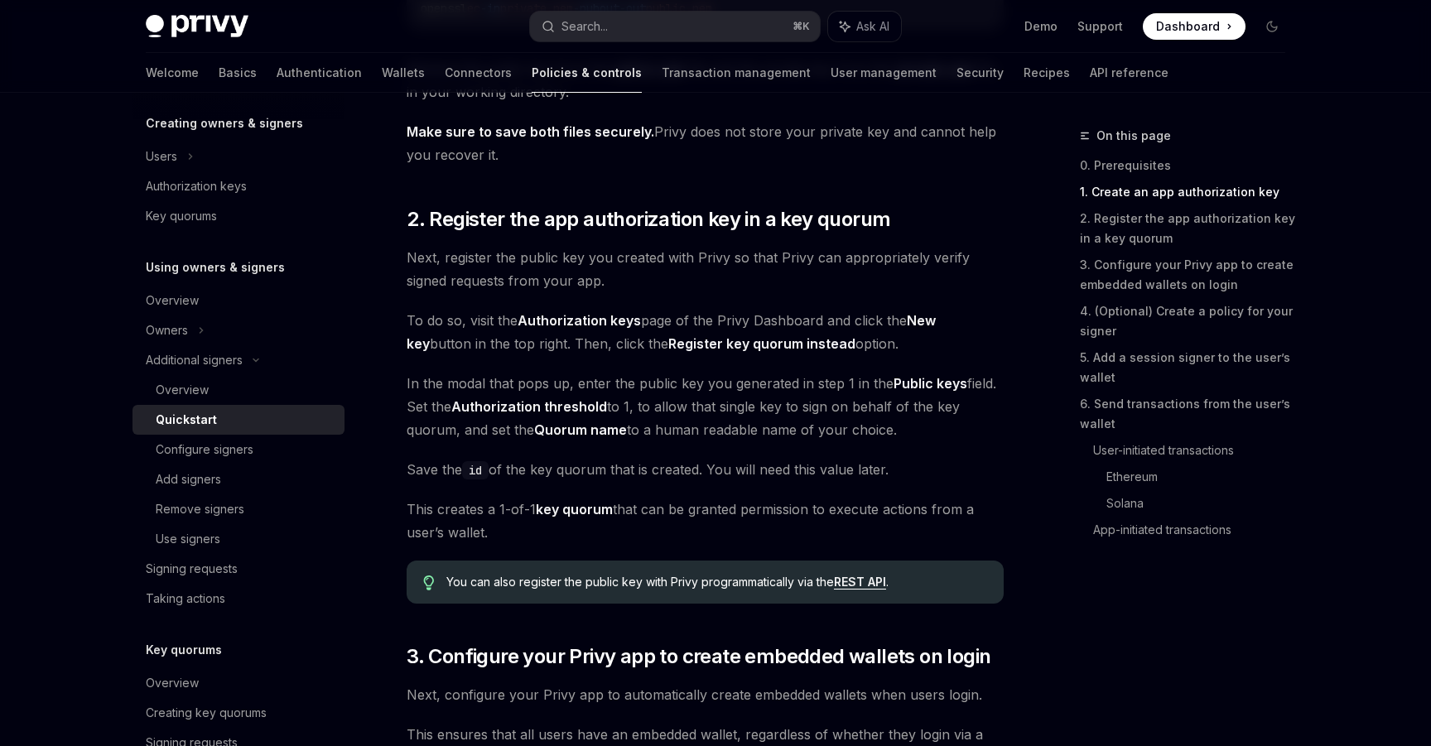
click at [563, 347] on span "To do so, visit the Authorization keys page of the Privy Dashboard and click th…" at bounding box center [705, 332] width 597 height 46
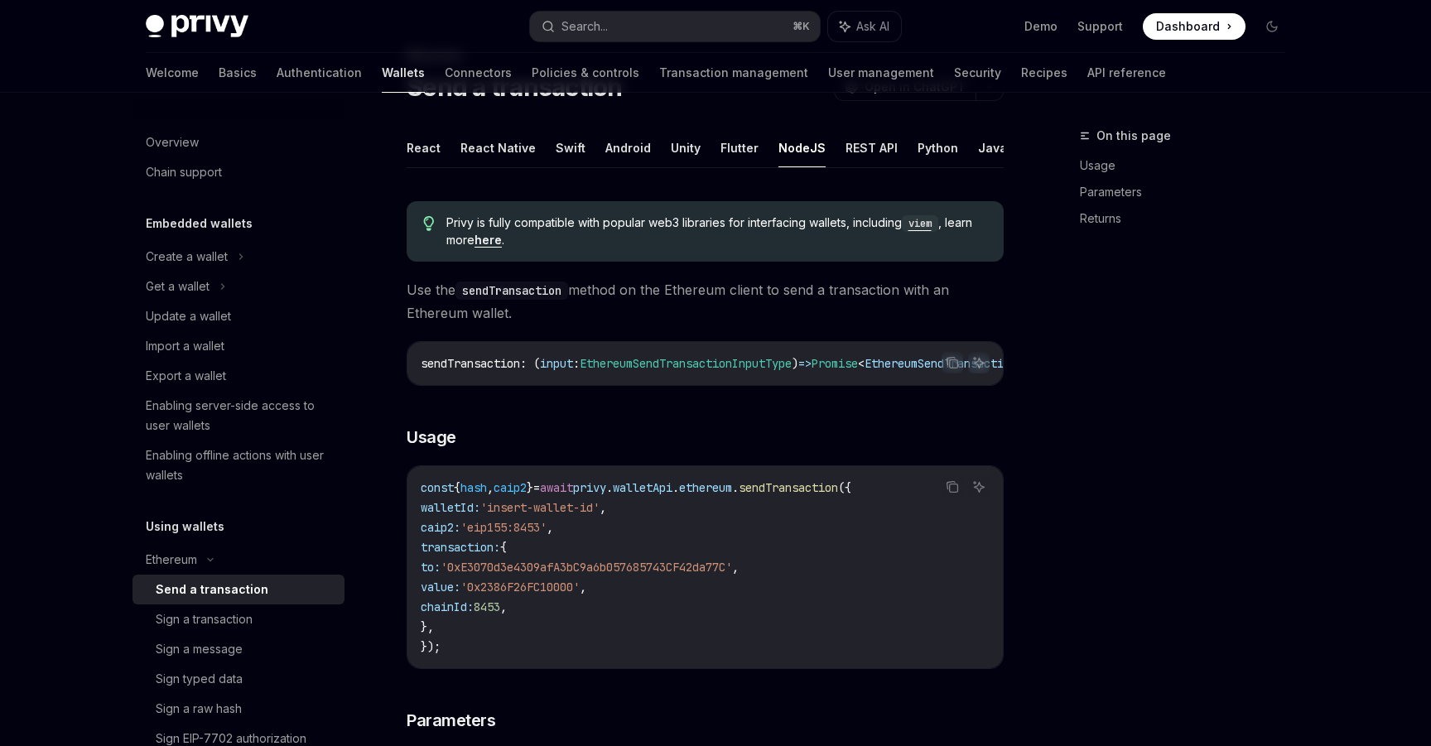
scroll to position [79, 0]
click at [658, 289] on span "Use the sendTransaction method on the Ethereum client to send a transaction wit…" at bounding box center [705, 303] width 597 height 46
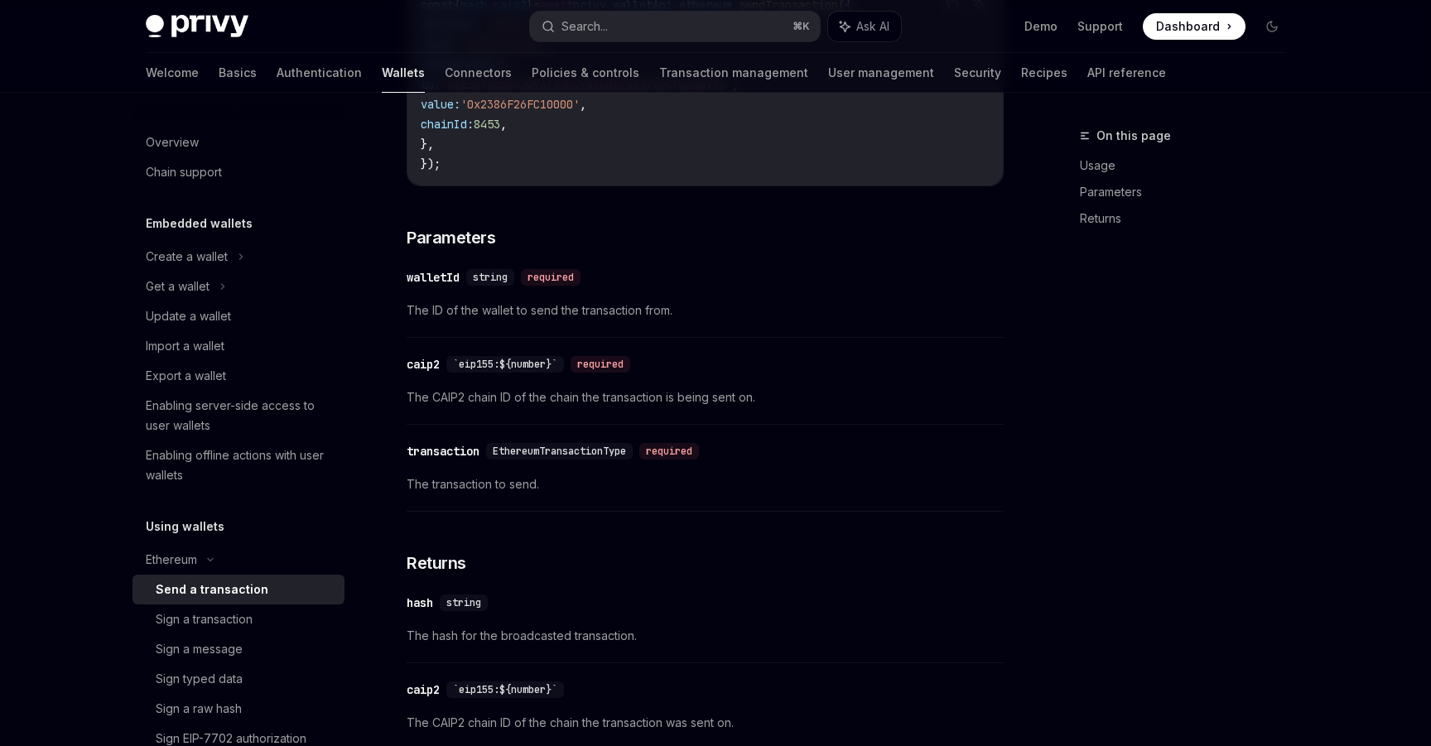
scroll to position [564, 0]
click at [579, 318] on span "The ID of the wallet to send the transaction from." at bounding box center [705, 310] width 597 height 20
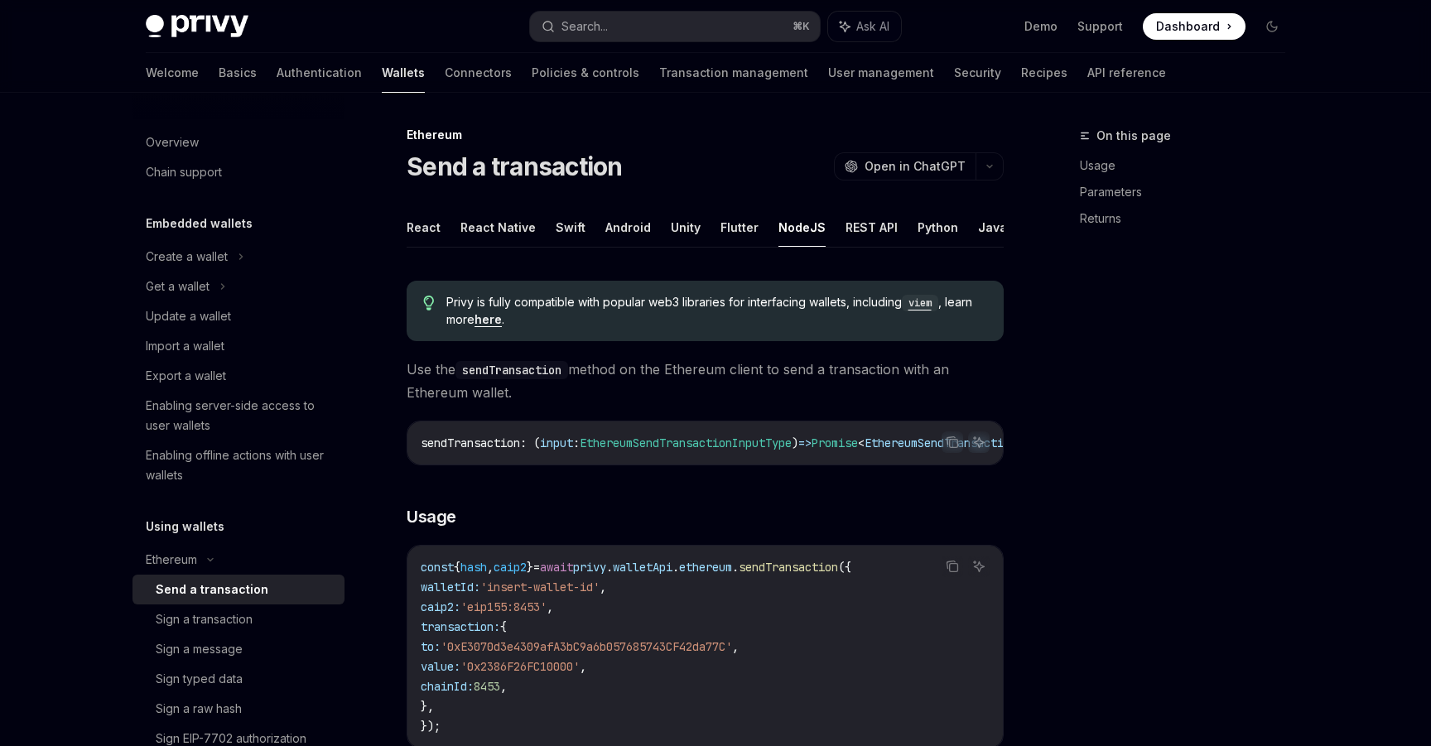
scroll to position [0, 0]
click at [687, 303] on span "Privy is fully compatible with popular web3 libraries for interfacing wallets, …" at bounding box center [716, 312] width 541 height 34
click at [412, 228] on button "React" at bounding box center [424, 228] width 34 height 39
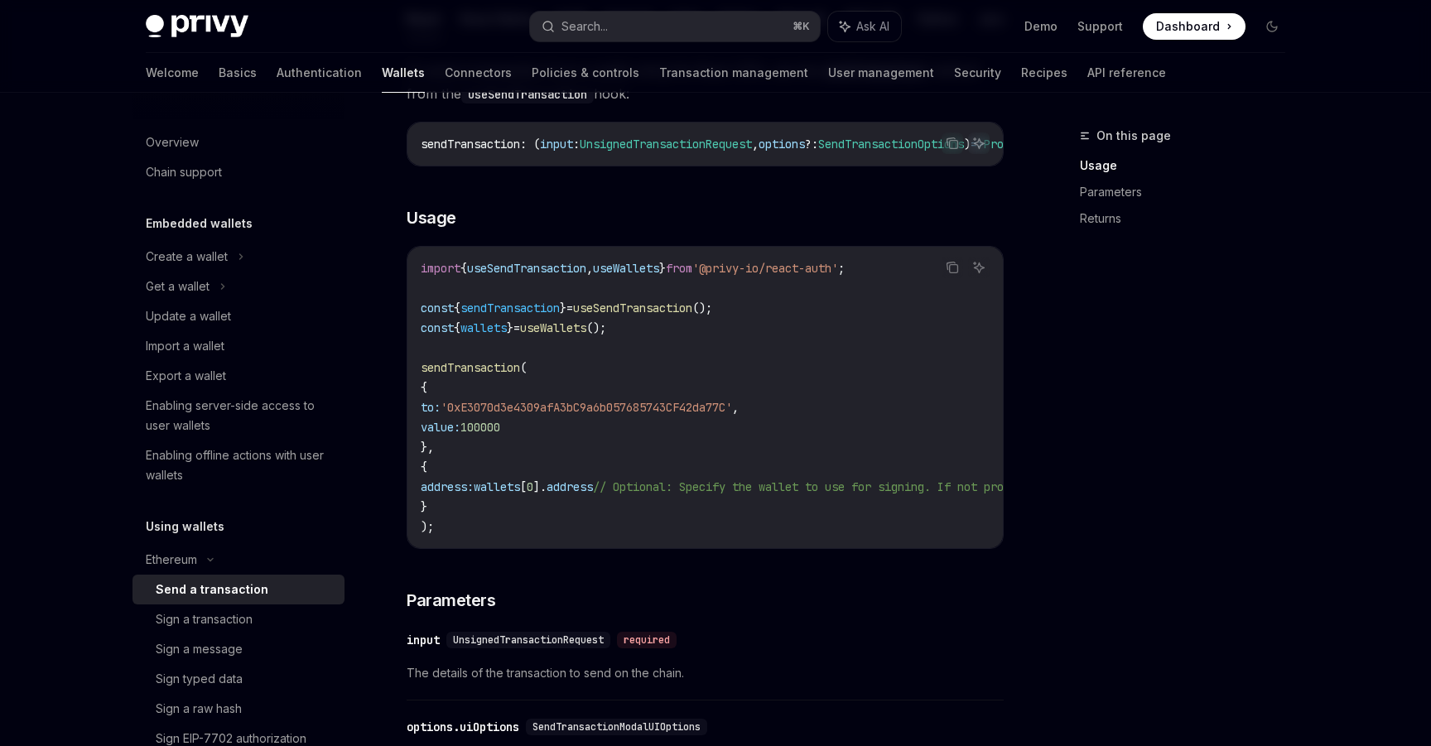
scroll to position [238, 0]
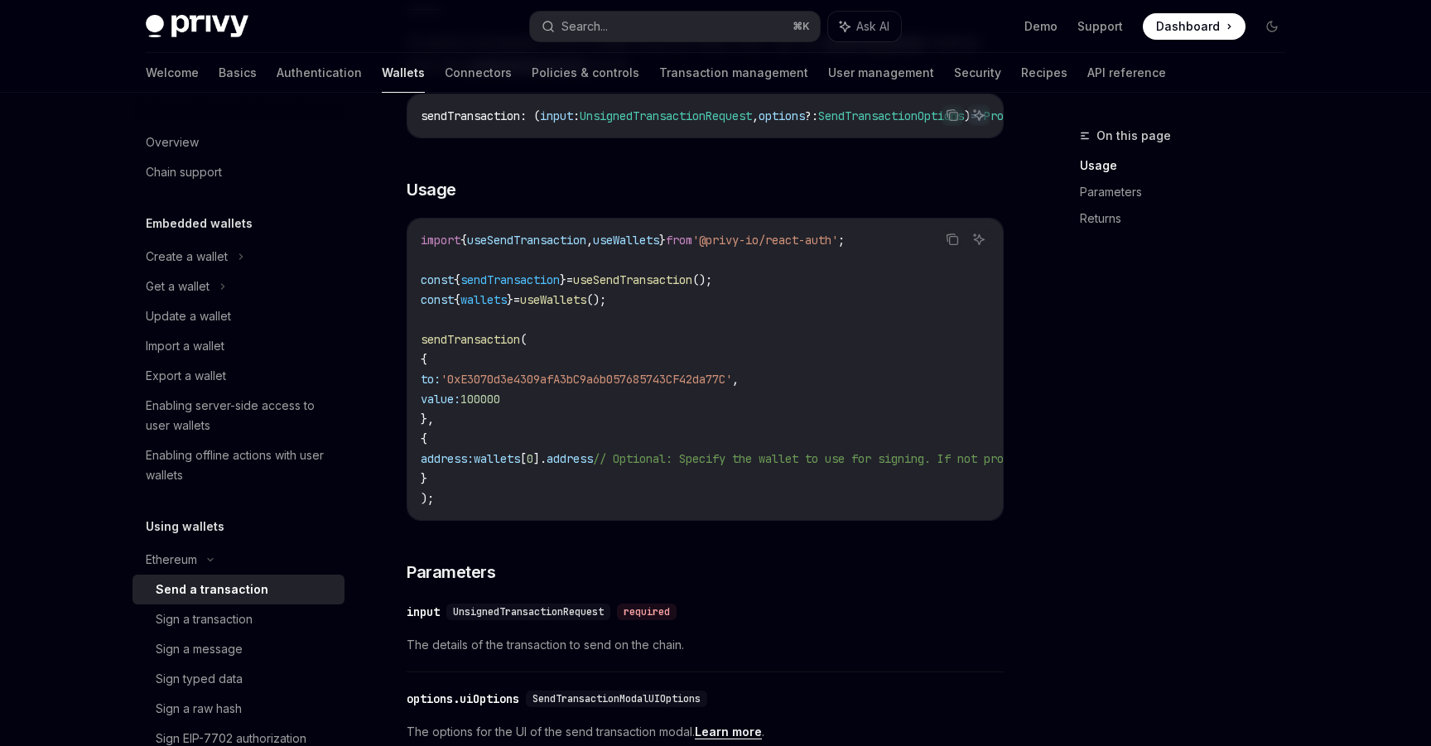
click at [828, 622] on div "​ input UnsignedTransactionRequest required" at bounding box center [697, 612] width 581 height 20
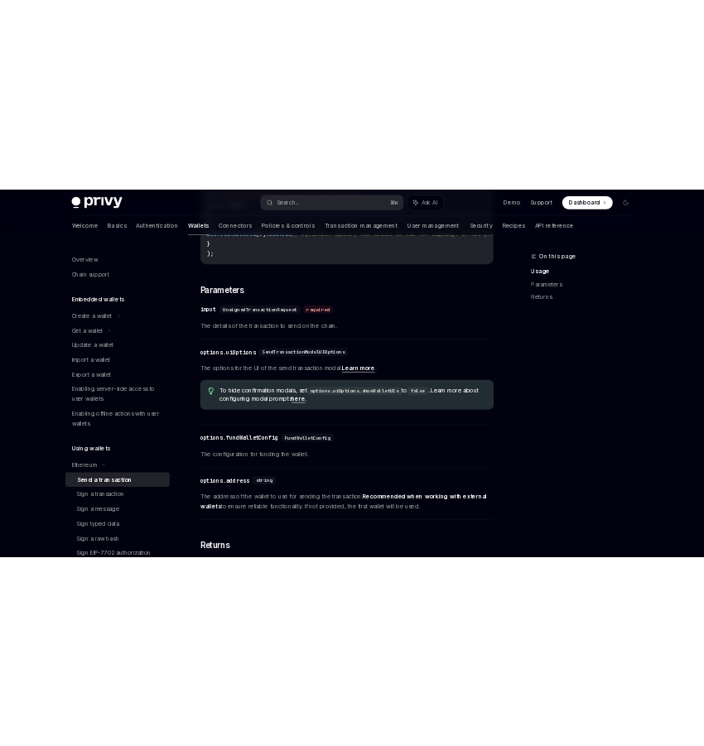
scroll to position [841, 0]
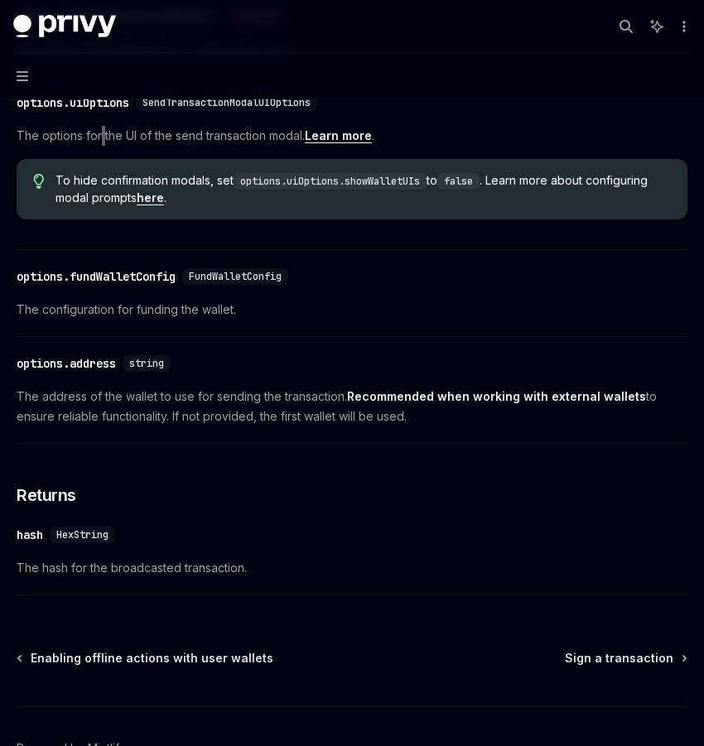
type textarea "*"
